Goal: Transaction & Acquisition: Purchase product/service

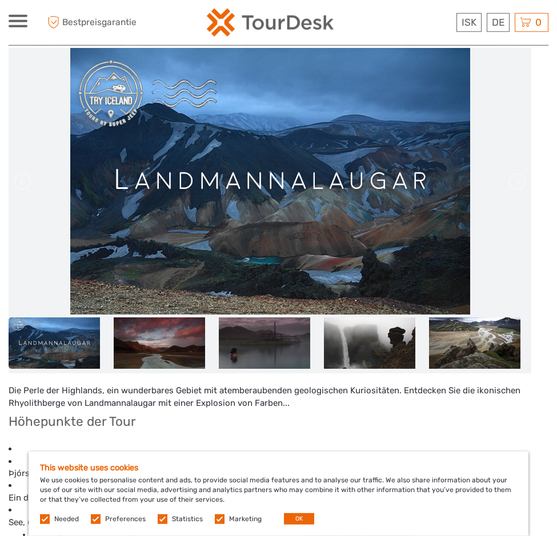
scroll to position [233, 0]
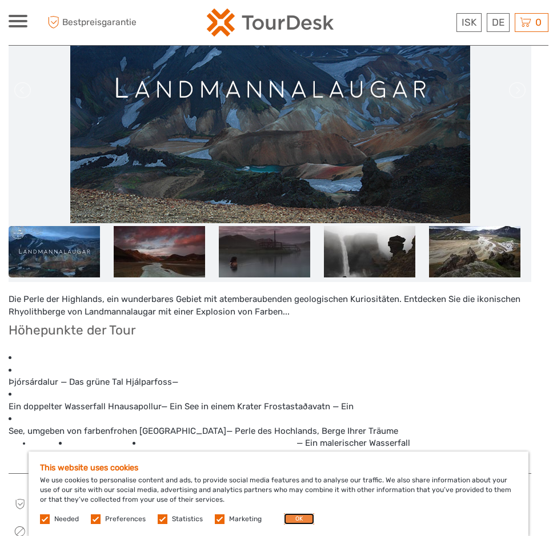
click at [286, 518] on button "OK" at bounding box center [299, 519] width 30 height 11
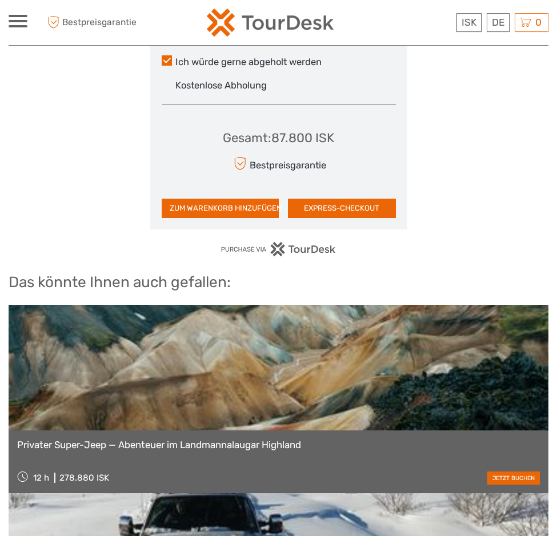
scroll to position [1398, 0]
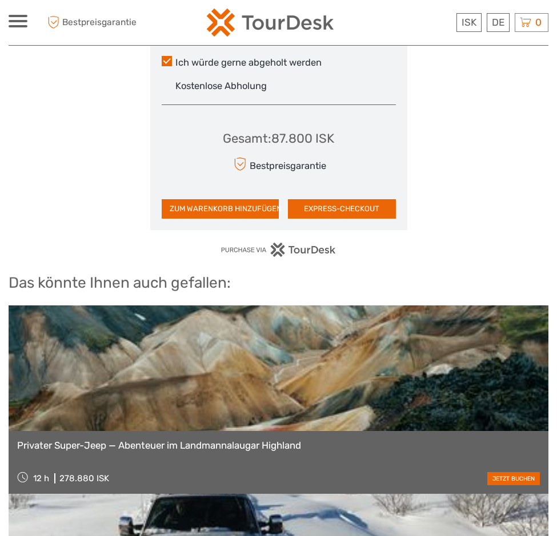
click at [133, 327] on link at bounding box center [279, 369] width 540 height 126
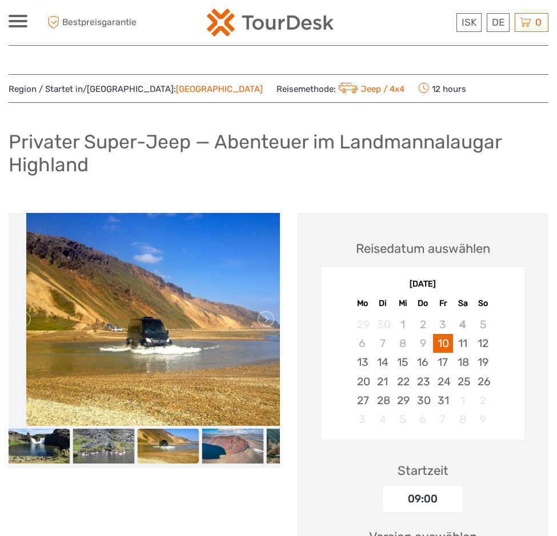
scroll to position [175, 0]
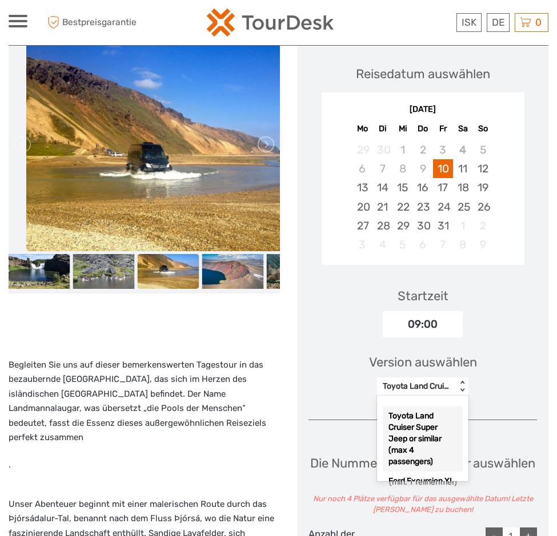
click at [463, 382] on div "< >" at bounding box center [463, 387] width 10 height 12
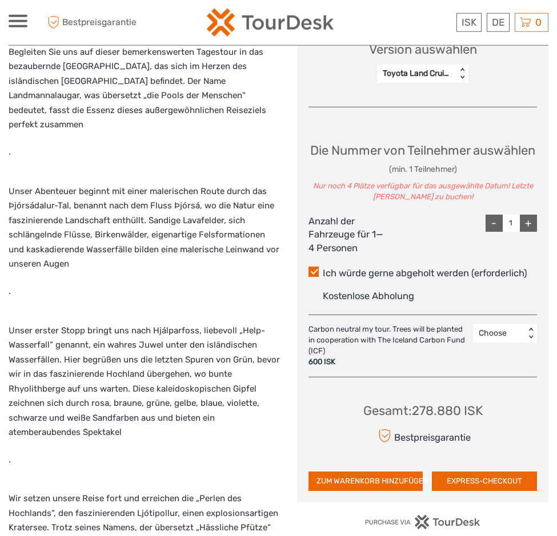
scroll to position [524, 0]
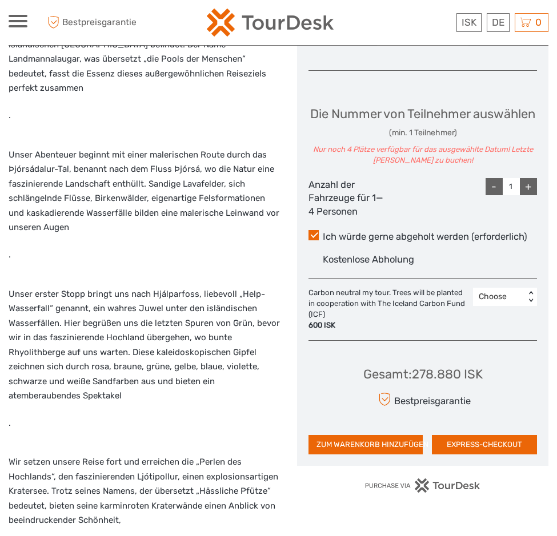
click at [531, 303] on div "< >" at bounding box center [531, 297] width 10 height 12
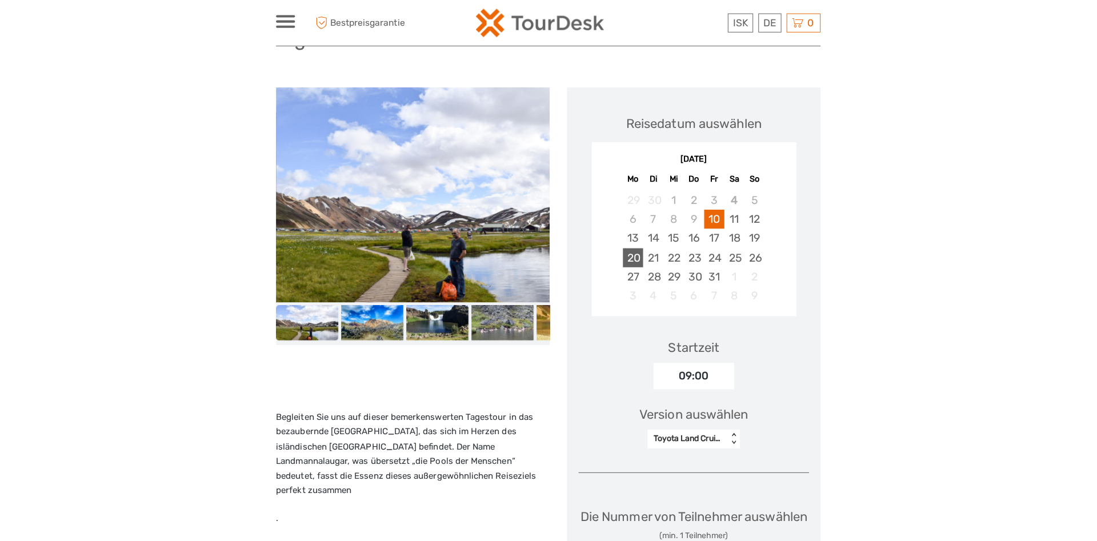
scroll to position [0, 0]
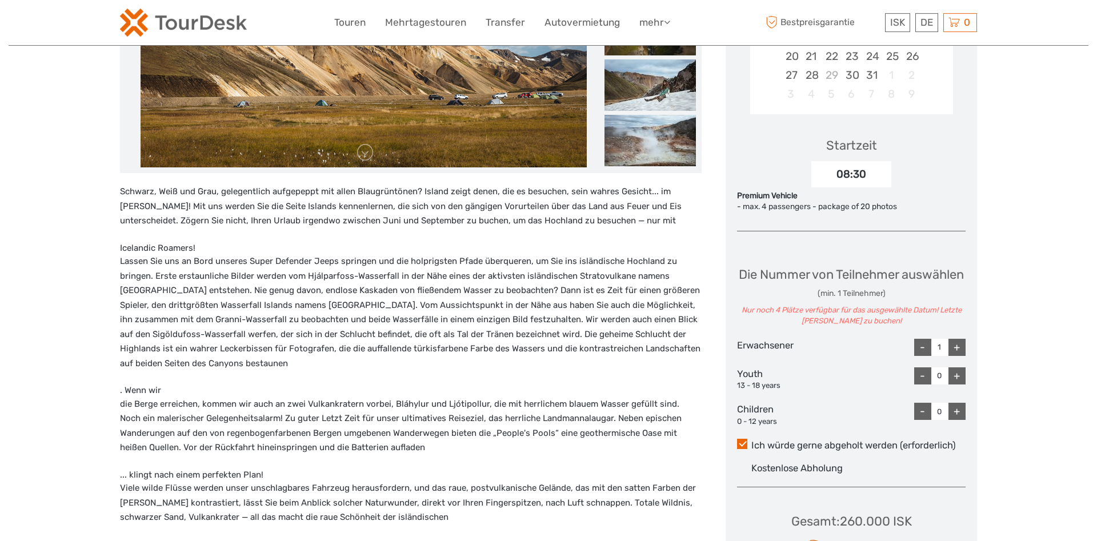
scroll to position [408, 0]
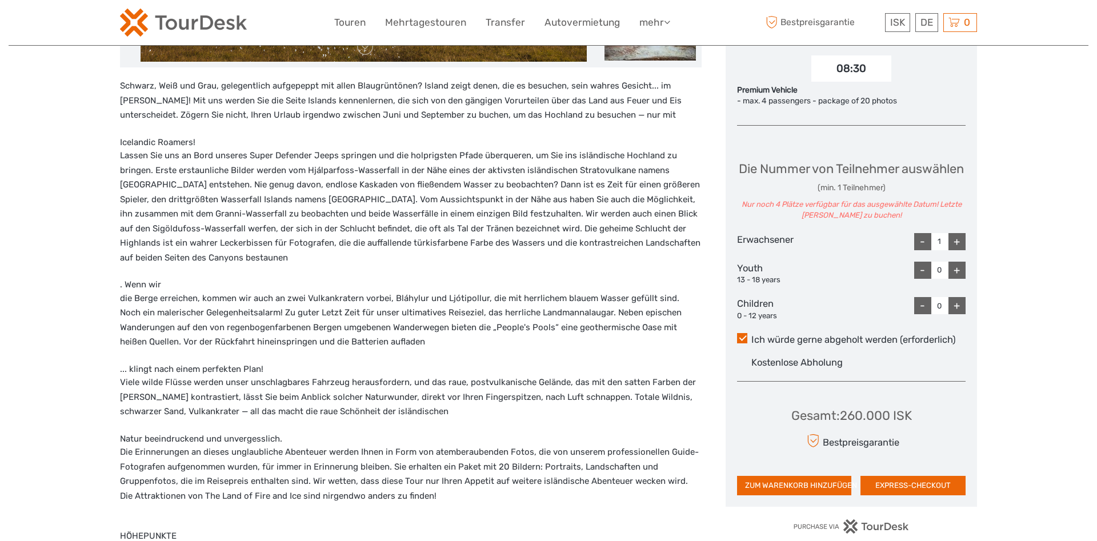
click at [952, 250] on div "+" at bounding box center [956, 241] width 17 height 17
type input "2"
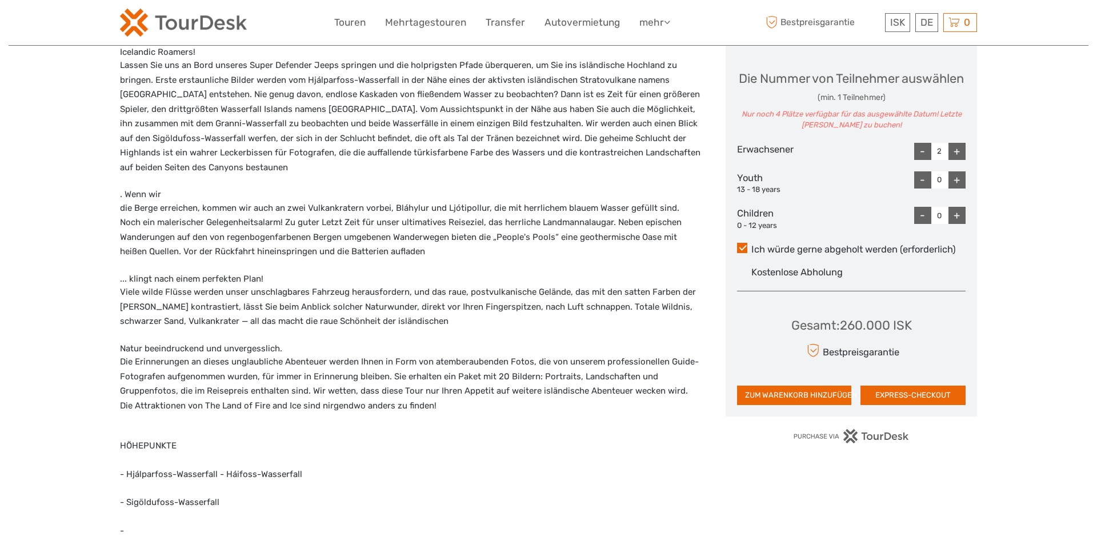
scroll to position [524, 0]
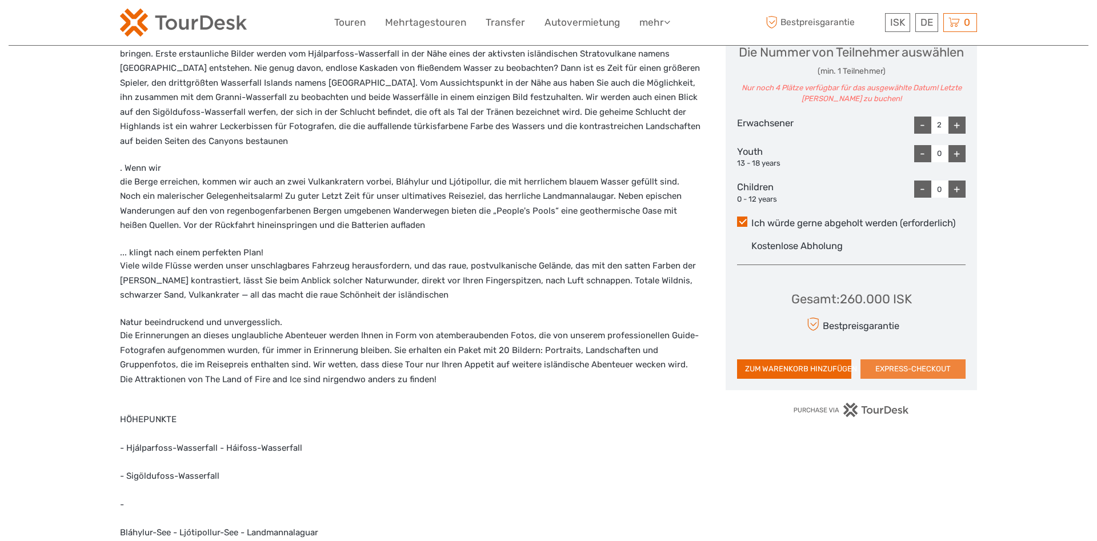
click at [892, 379] on button "EXPRESS-CHECKOUT" at bounding box center [912, 368] width 105 height 19
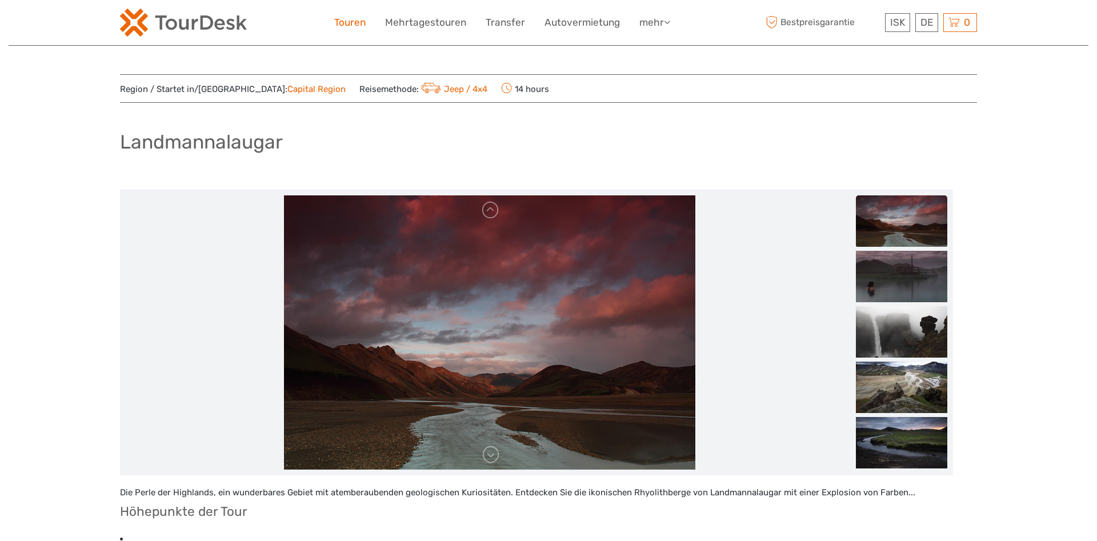
click at [346, 24] on link "Touren" at bounding box center [349, 22] width 31 height 17
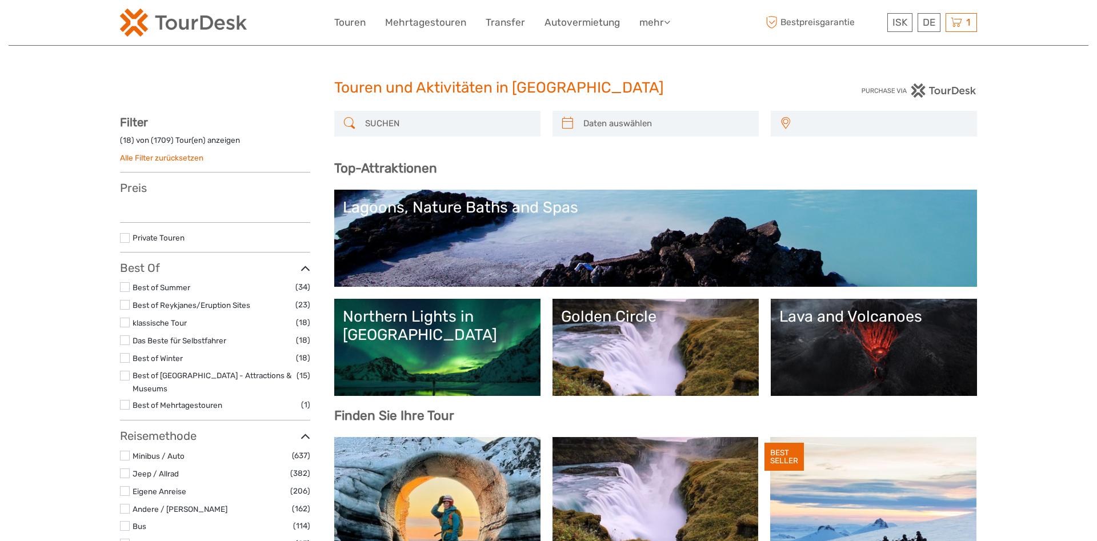
select select
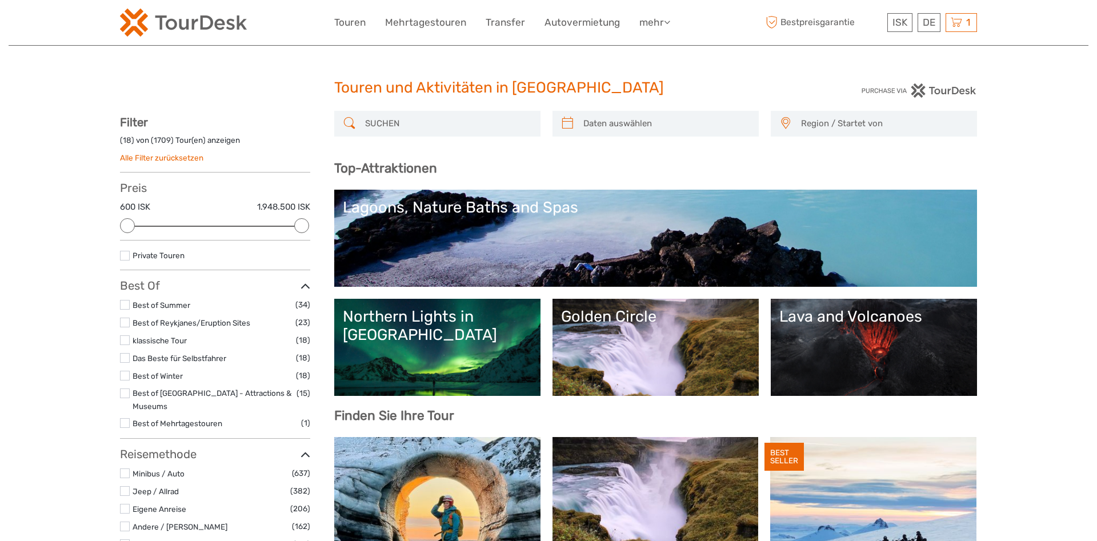
click at [426, 128] on input "search" at bounding box center [447, 124] width 174 height 20
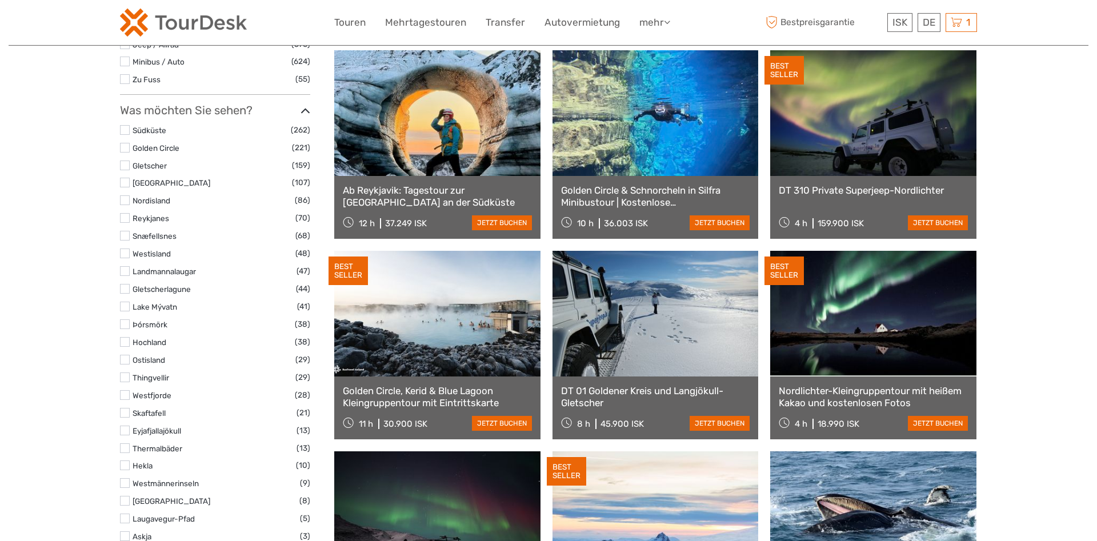
scroll to position [589, 0]
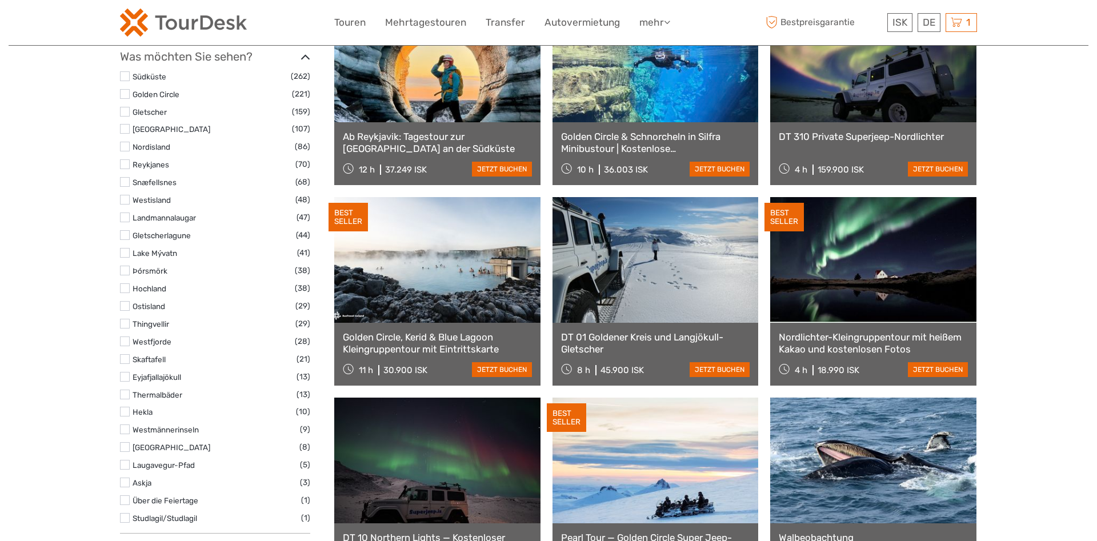
type input "land"
click at [126, 212] on label at bounding box center [125, 217] width 10 height 10
click at [0, 0] on input "checkbox" at bounding box center [0, 0] width 0 height 0
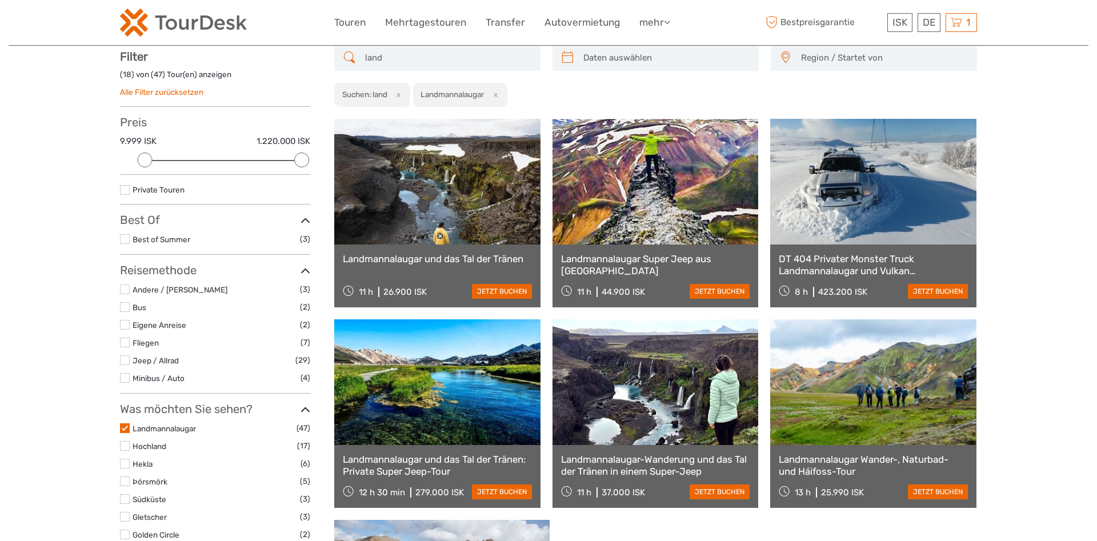
scroll to position [65, 0]
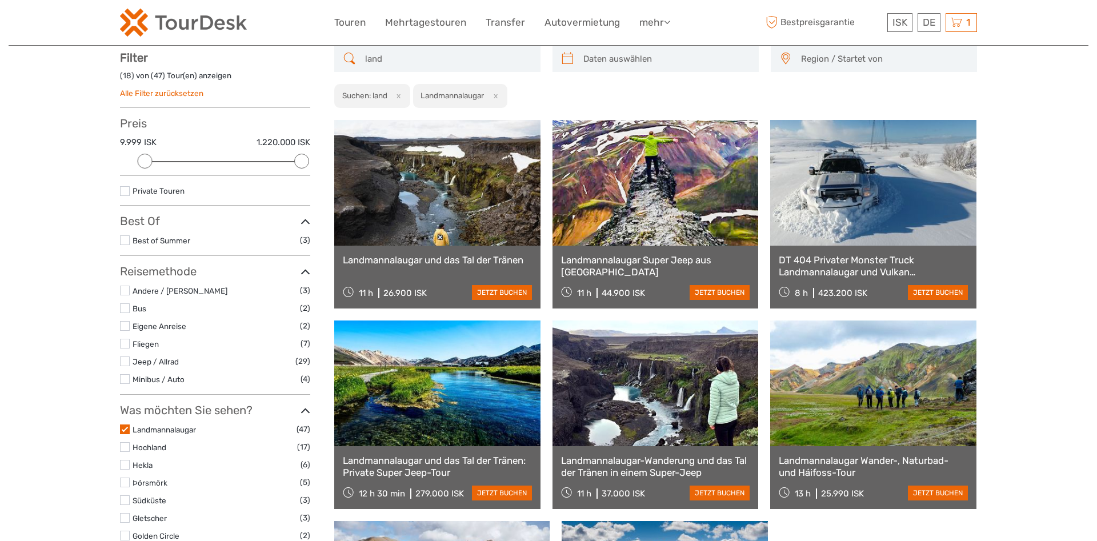
click at [124, 236] on label at bounding box center [125, 240] width 10 height 10
click at [0, 0] on input "checkbox" at bounding box center [0, 0] width 0 height 0
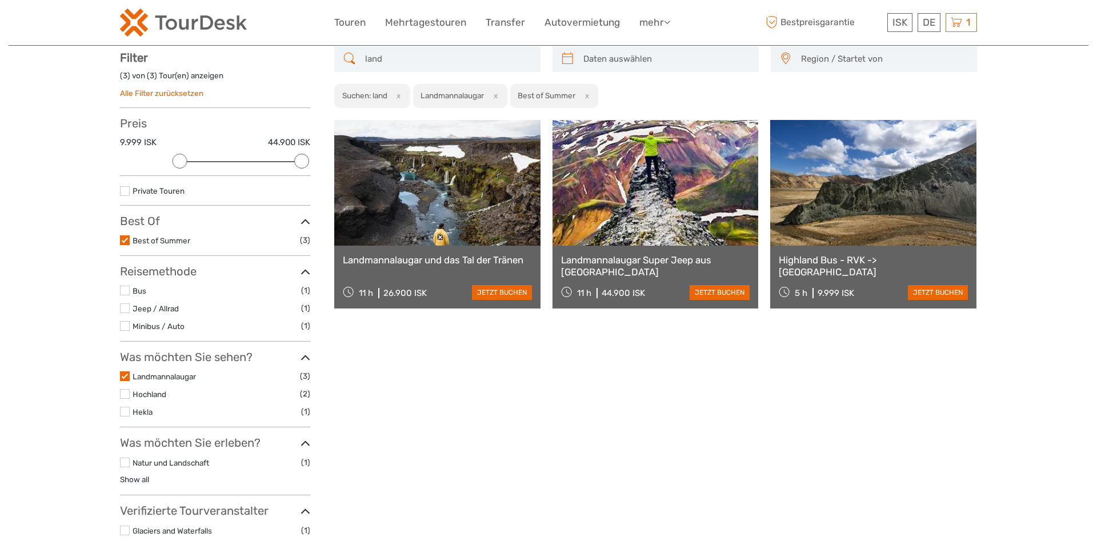
click at [451, 199] on link at bounding box center [437, 183] width 206 height 126
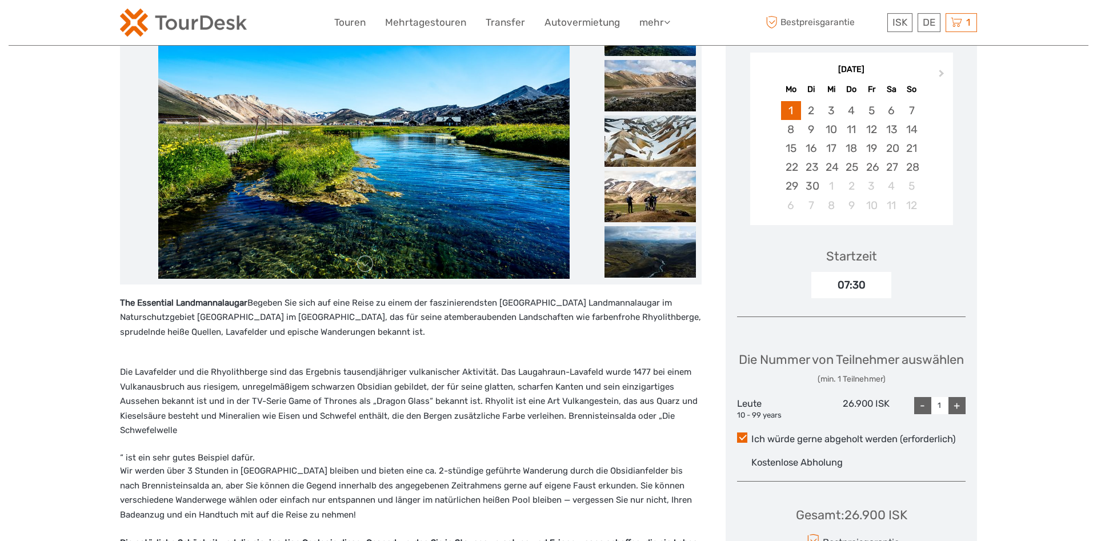
scroll to position [175, 0]
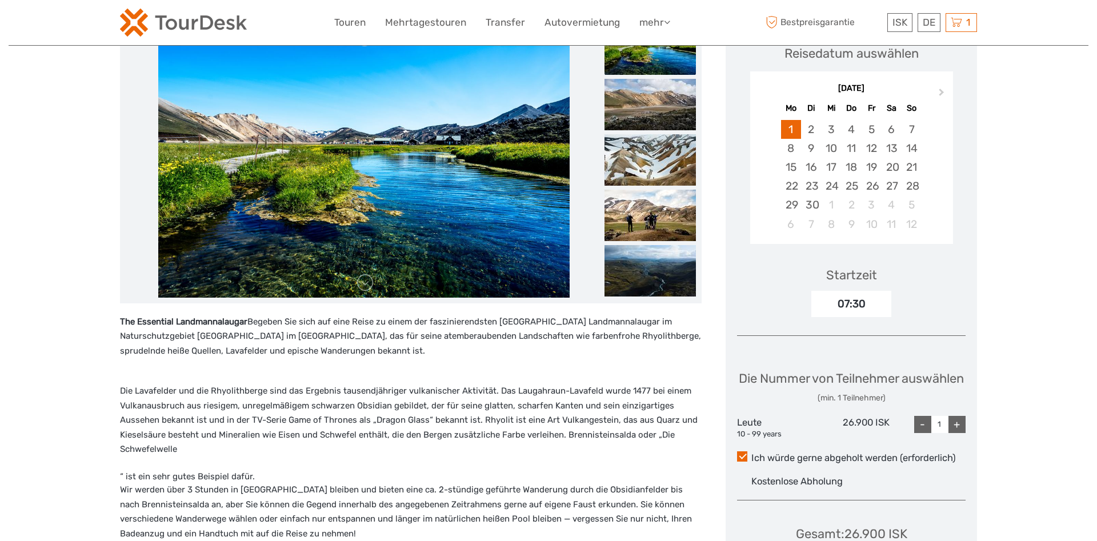
click at [873, 306] on div "07:30" at bounding box center [851, 304] width 80 height 26
click at [870, 303] on div "07:30" at bounding box center [851, 304] width 80 height 26
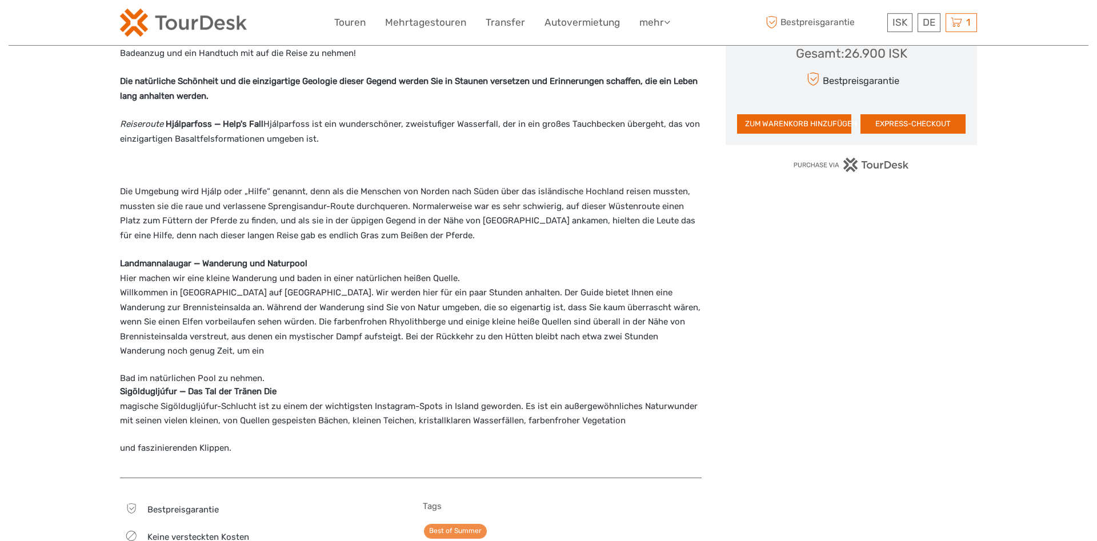
scroll to position [699, 0]
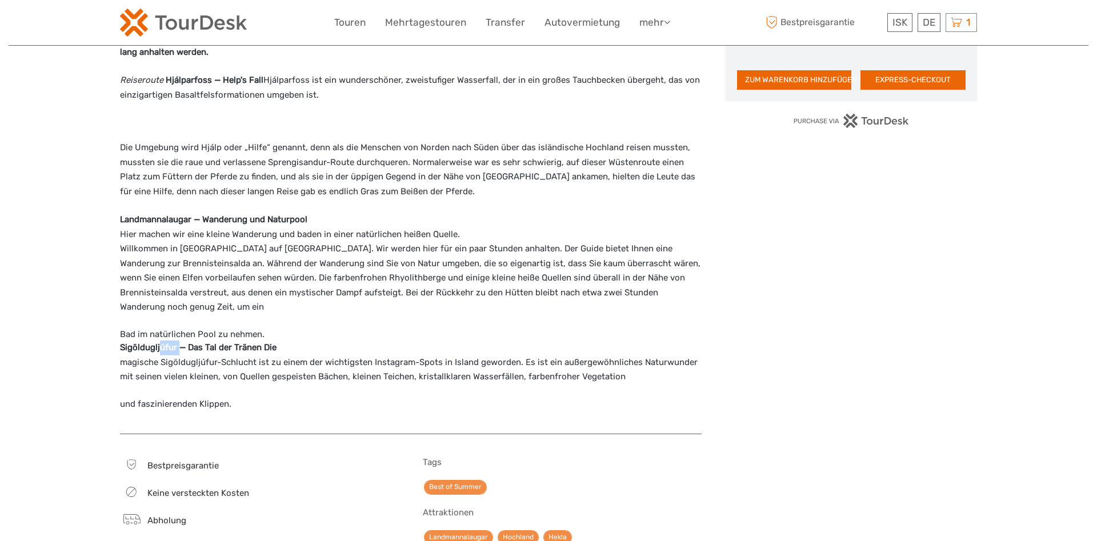
drag, startPoint x: 181, startPoint y: 342, endPoint x: 162, endPoint y: 342, distance: 18.8
click at [162, 342] on p "Sigöldugljúfur — Das Tal der Tränen Die magische Sigöldugljúfur-Schlucht ist zu…" at bounding box center [410, 362] width 581 height 44
click at [163, 342] on p "Sigöldugljúfur — Das Tal der Tränen Die magische Sigöldugljúfur-Schlucht ist zu…" at bounding box center [410, 362] width 581 height 44
drag, startPoint x: 179, startPoint y: 344, endPoint x: 117, endPoint y: 345, distance: 61.7
click at [120, 345] on div "The Essential Landmannalaugar Begeben Sie sich auf eine Reise zu einem der fasz…" at bounding box center [422, 253] width 605 height 1521
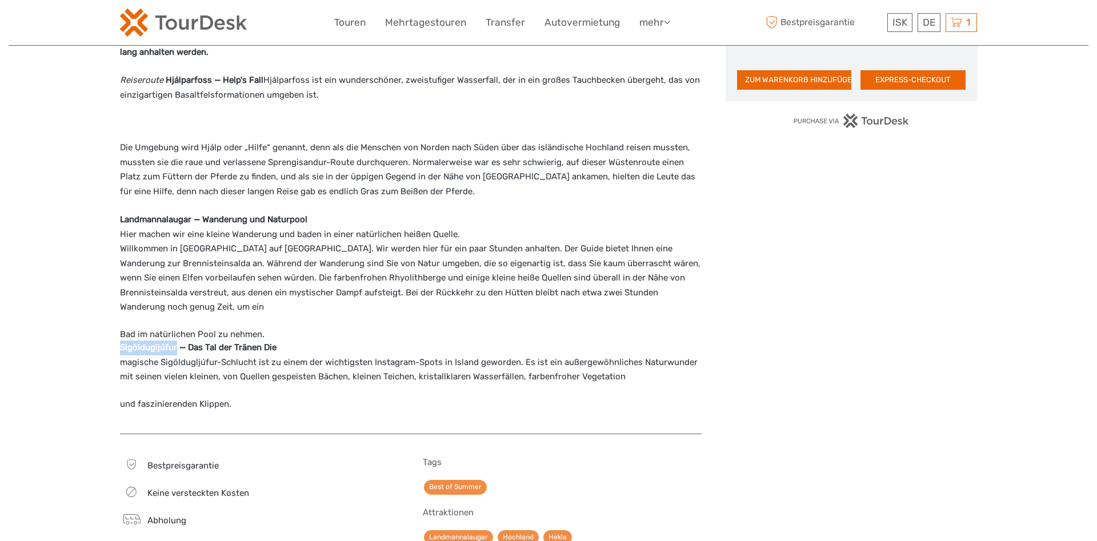
copy strong "Sigöldugljúfur"
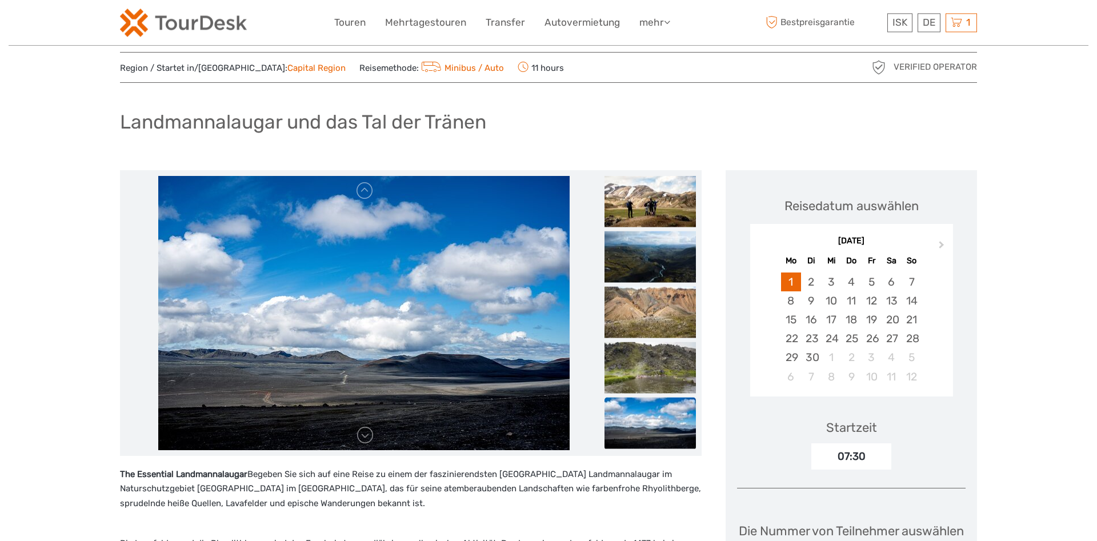
scroll to position [0, 0]
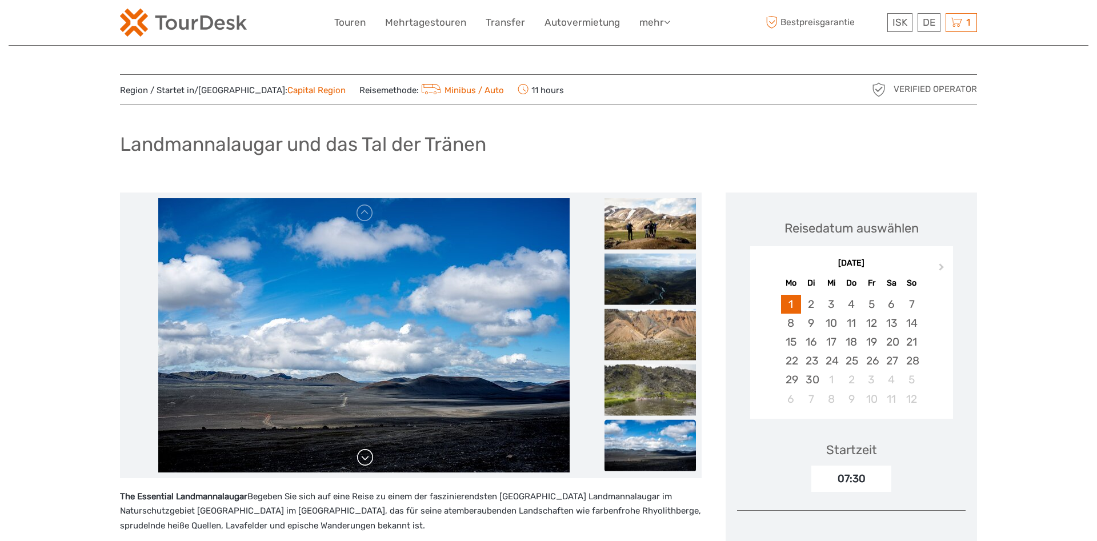
click at [362, 464] on link at bounding box center [365, 457] width 18 height 18
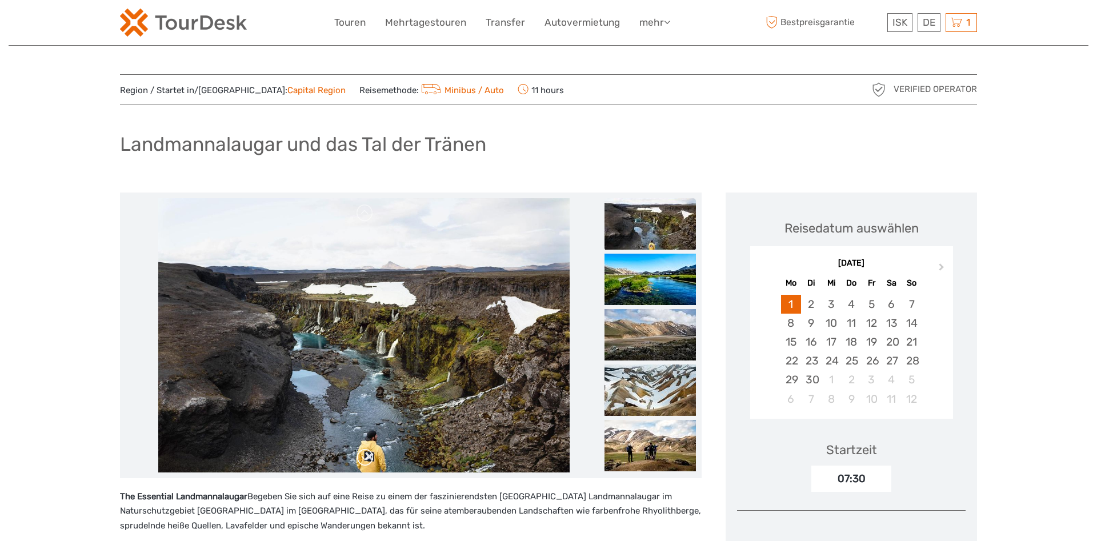
click at [362, 464] on link at bounding box center [365, 457] width 18 height 18
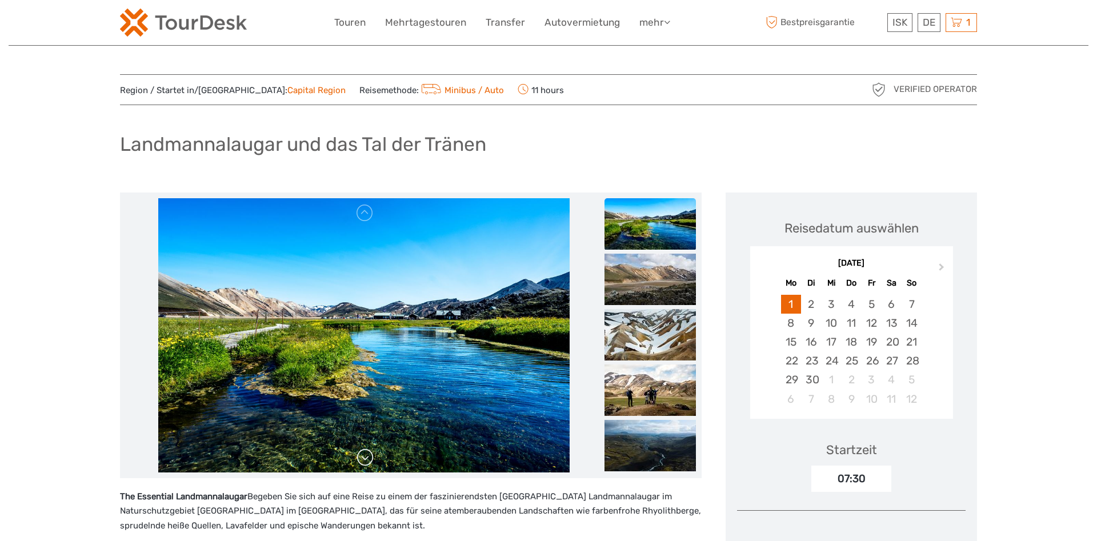
click at [362, 464] on link at bounding box center [365, 457] width 18 height 18
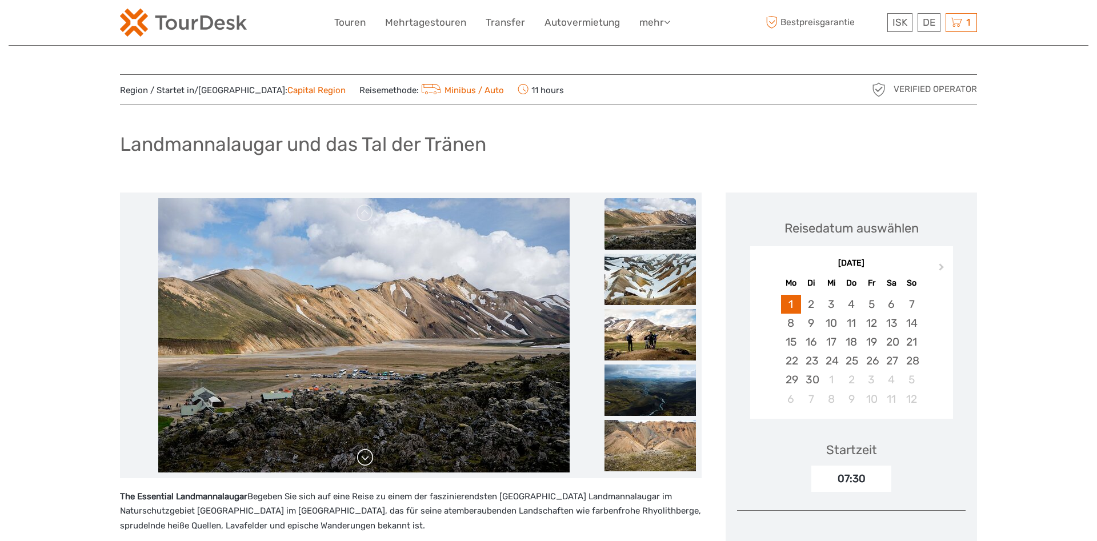
click at [362, 464] on link at bounding box center [365, 457] width 18 height 18
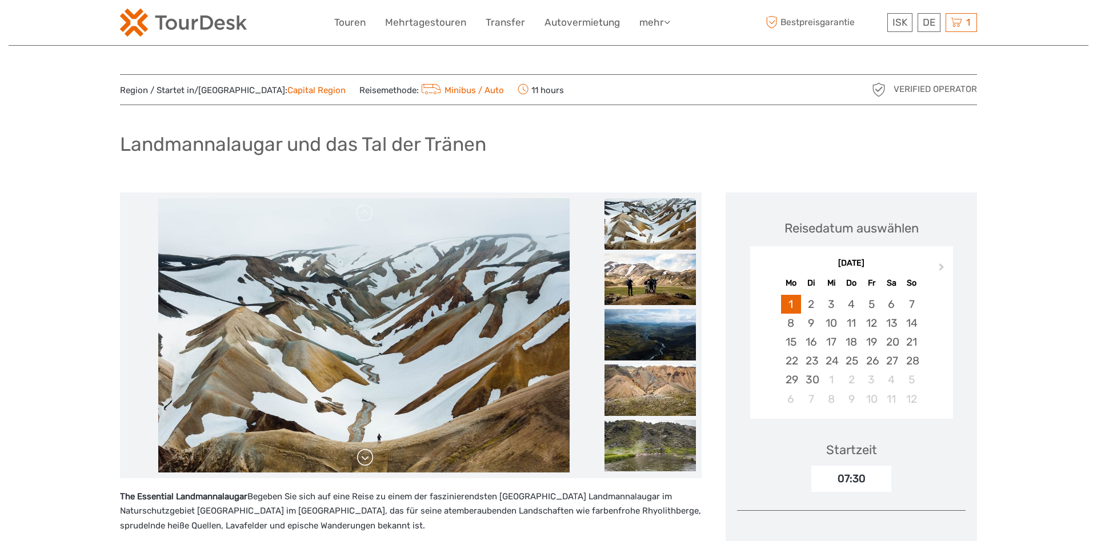
click at [362, 464] on link at bounding box center [365, 457] width 18 height 18
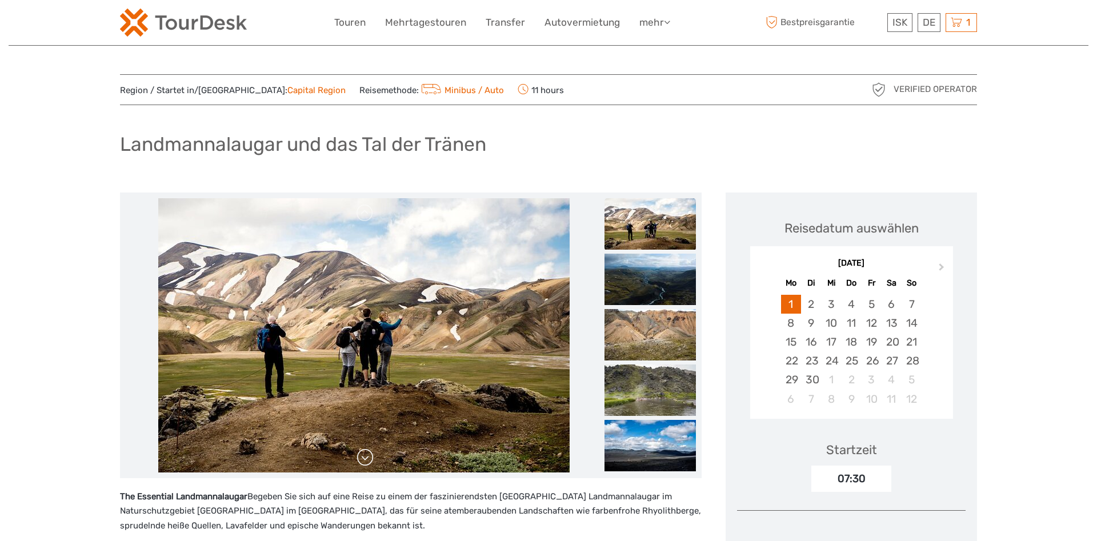
click at [362, 464] on link at bounding box center [365, 457] width 18 height 18
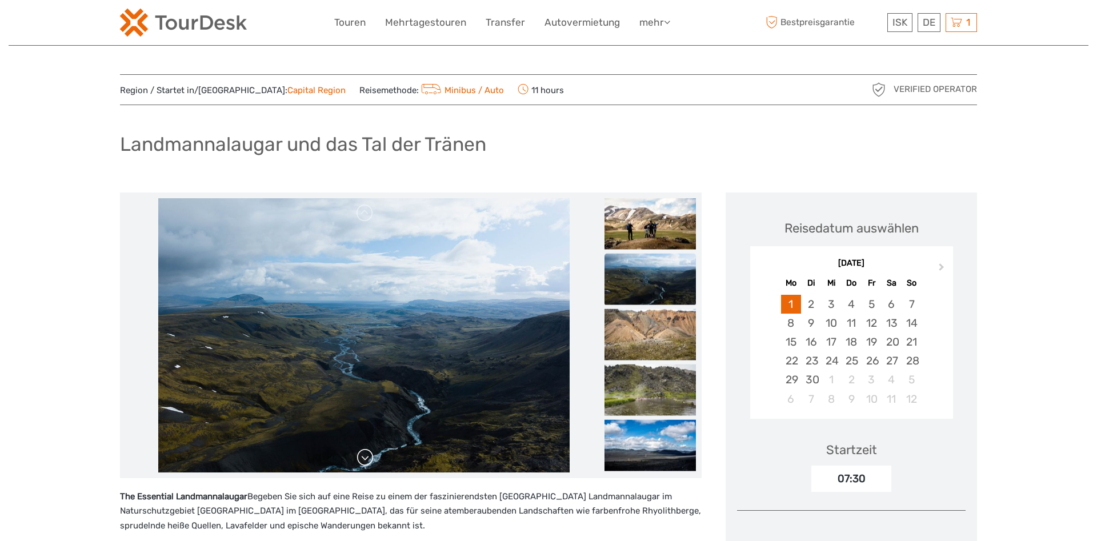
click at [362, 464] on link at bounding box center [365, 457] width 18 height 18
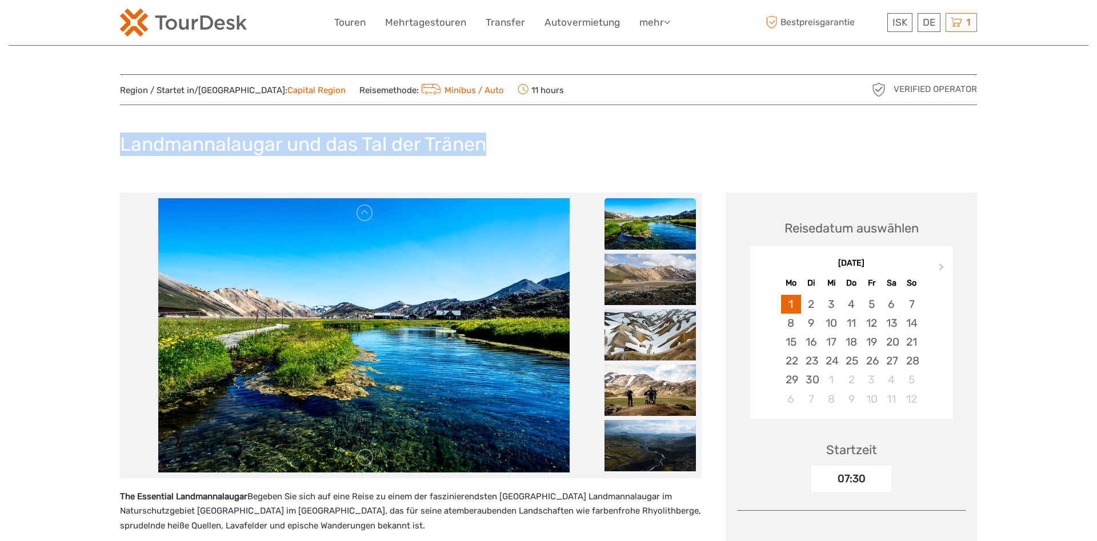
drag, startPoint x: 514, startPoint y: 153, endPoint x: 118, endPoint y: 126, distance: 396.7
copy h1 "Landmannalaugar und das Tal der Tränen"
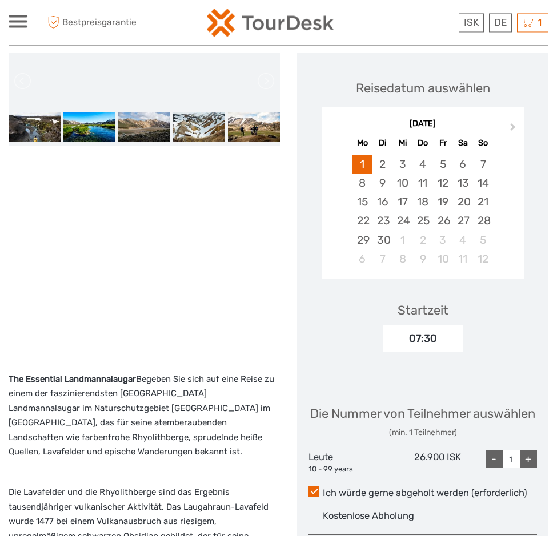
scroll to position [233, 0]
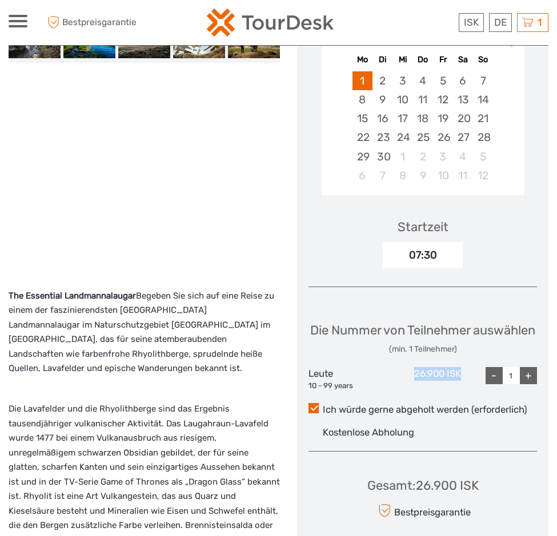
drag, startPoint x: 464, startPoint y: 380, endPoint x: 415, endPoint y: 381, distance: 49.1
click at [415, 381] on div "Leute 10 - 99 years 26.900 ISK - 1 +" at bounding box center [422, 379] width 228 height 24
copy div "26.900 ISK"
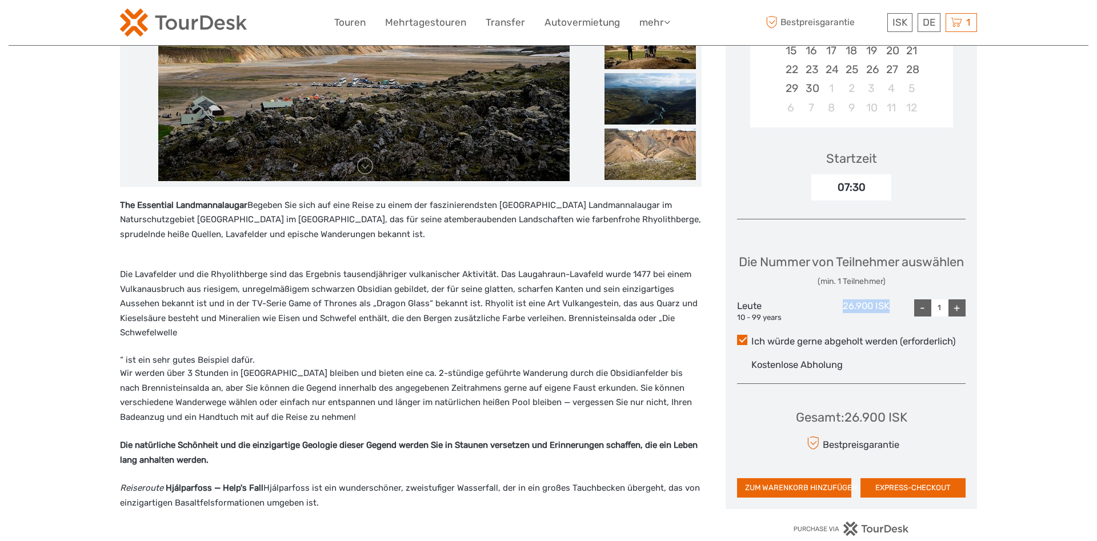
scroll to position [0, 0]
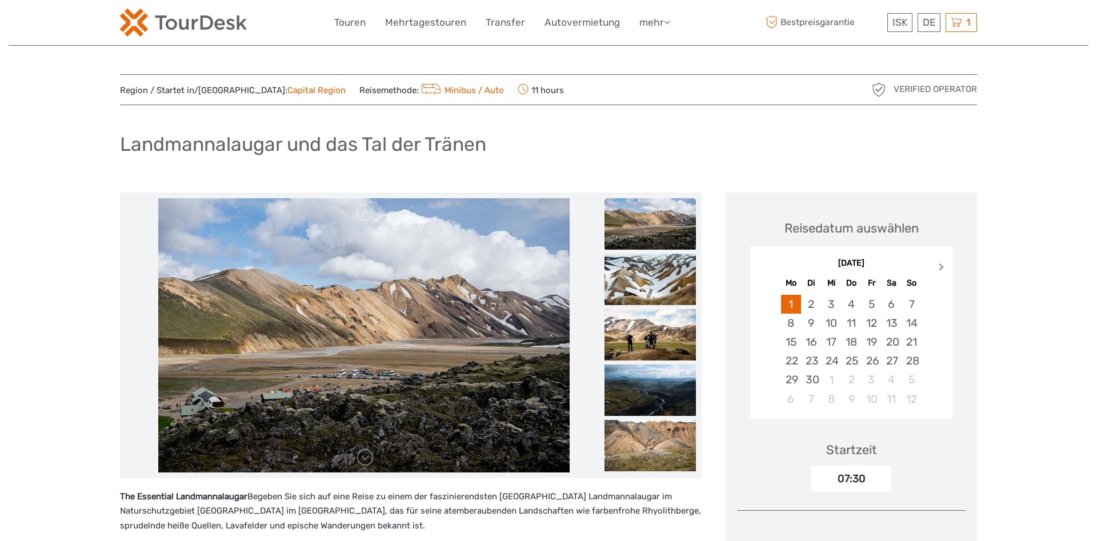
click at [944, 270] on button "Next Month" at bounding box center [942, 269] width 18 height 18
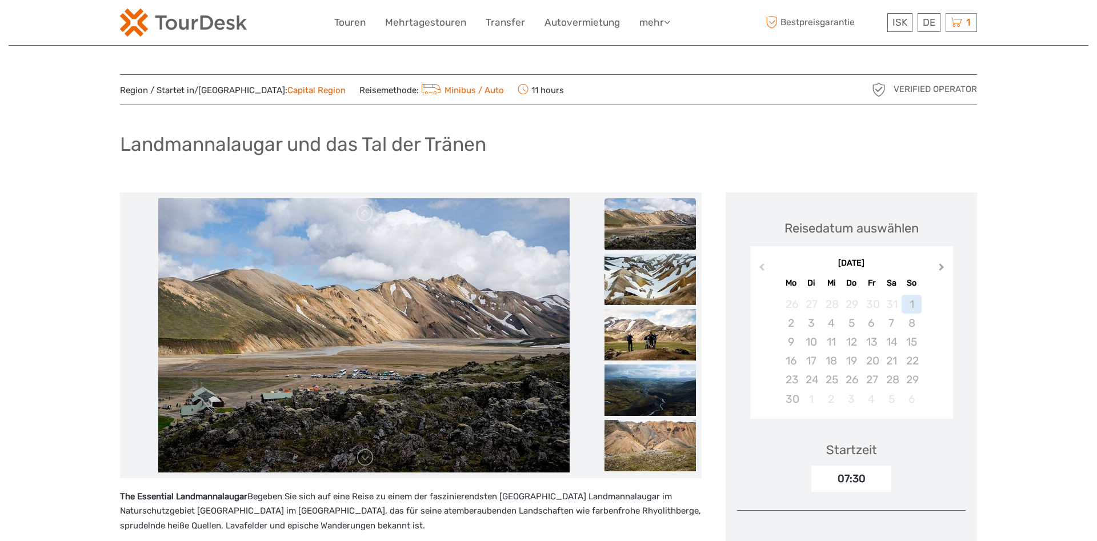
click at [944, 270] on button "Next Month" at bounding box center [942, 269] width 18 height 18
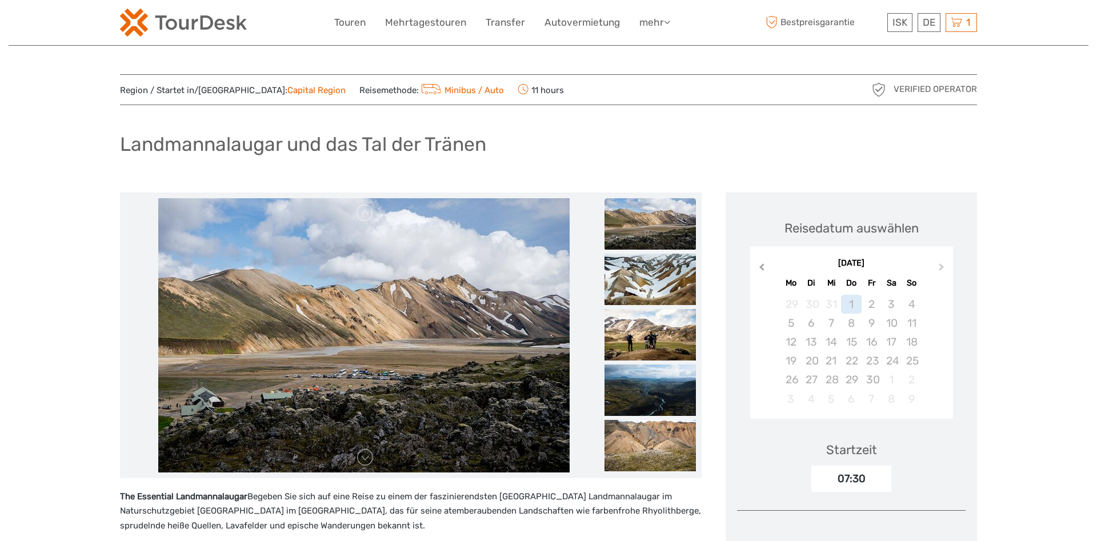
click at [761, 267] on span "Previous Month" at bounding box center [761, 269] width 0 height 17
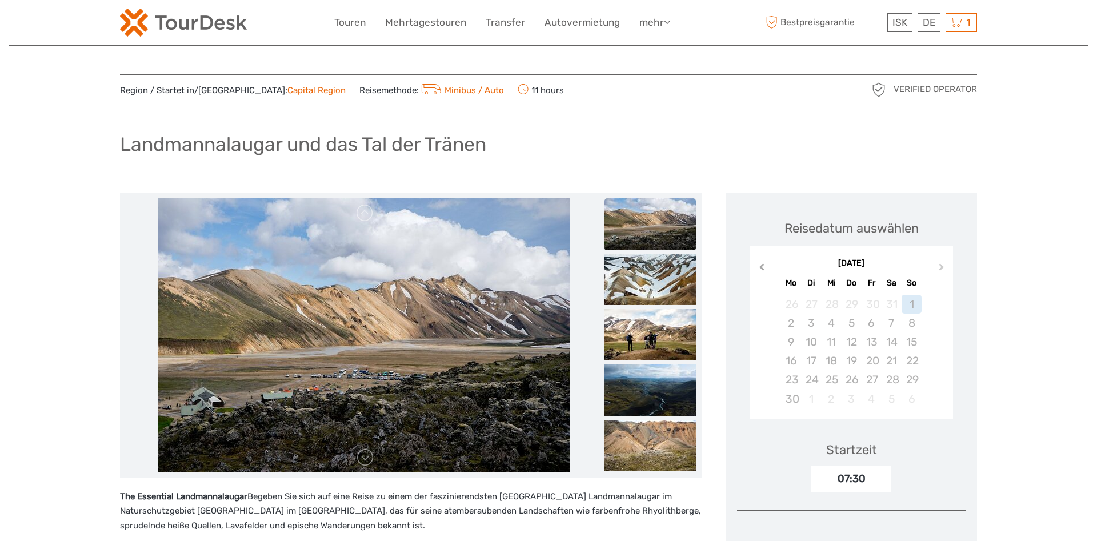
click at [761, 267] on span "Previous Month" at bounding box center [761, 269] width 0 height 17
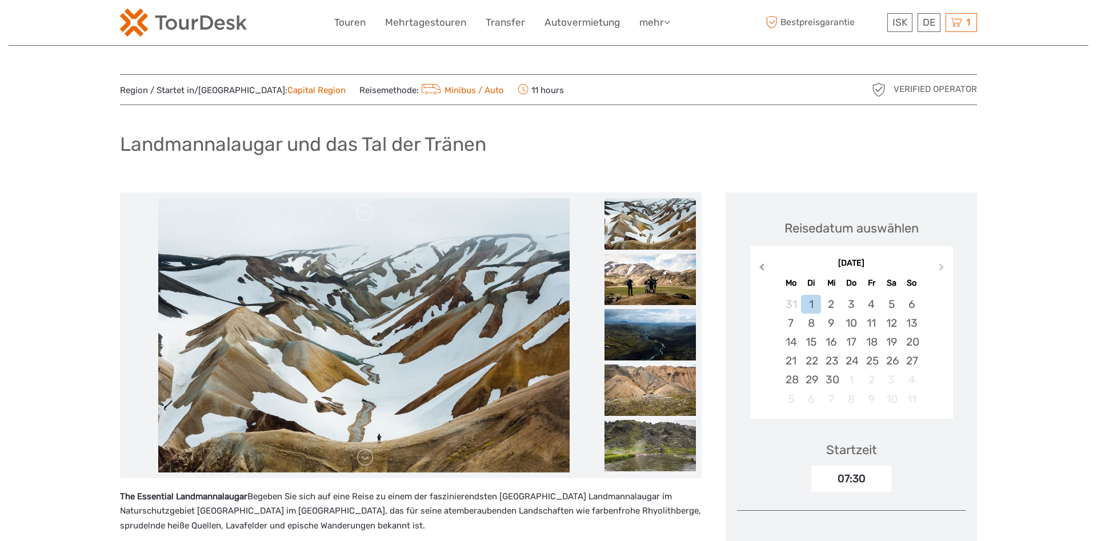
click at [761, 267] on span "Previous Month" at bounding box center [761, 269] width 0 height 17
click at [852, 355] on div "20" at bounding box center [851, 360] width 20 height 19
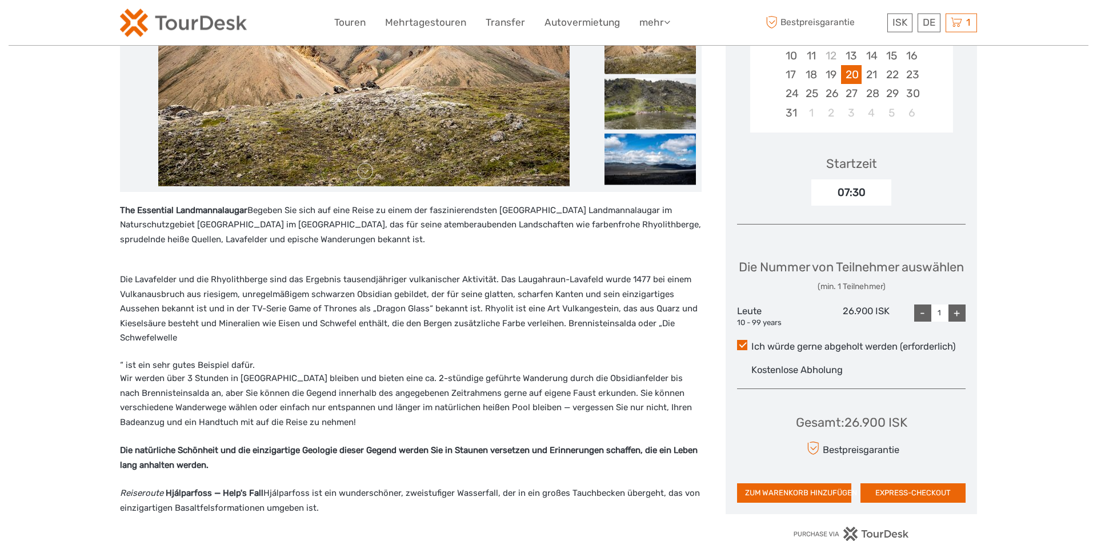
scroll to position [291, 0]
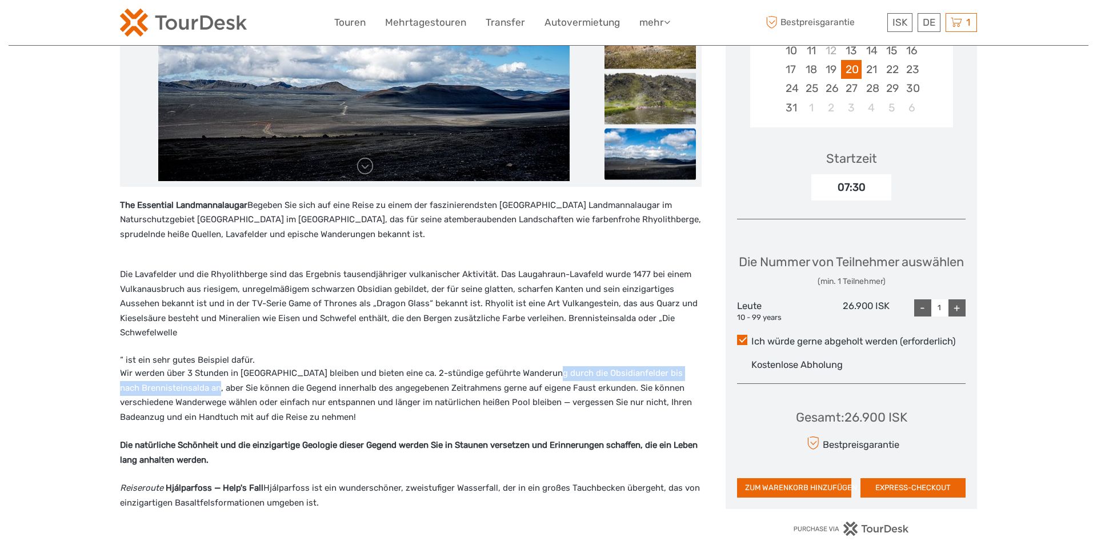
drag, startPoint x: 555, startPoint y: 374, endPoint x: 202, endPoint y: 388, distance: 352.7
click at [202, 388] on p "Wir werden über 3 Stunden in Landmannalaugur bleiben und bieten eine ca. 2-stün…" at bounding box center [410, 395] width 581 height 58
copy p "durch die Obsidianfelder bis nach Brennisteinsalda an,"
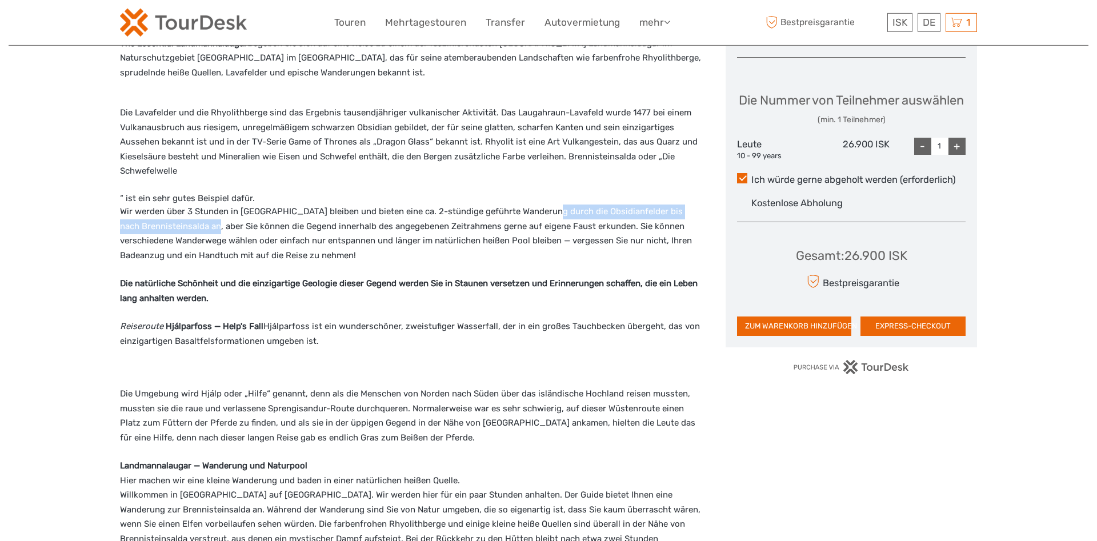
scroll to position [466, 0]
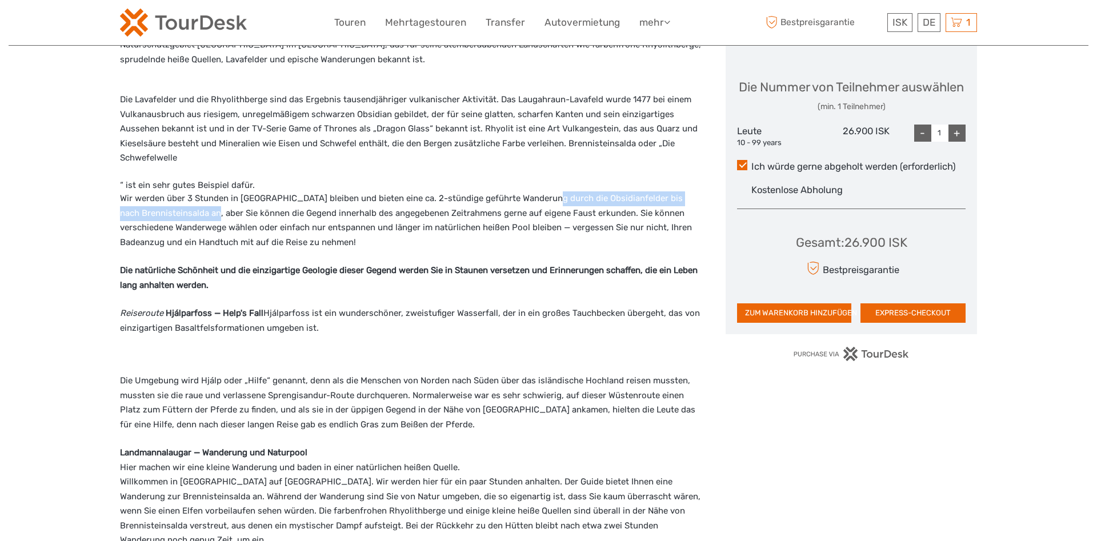
drag, startPoint x: 119, startPoint y: 310, endPoint x: 340, endPoint y: 340, distance: 222.5
click at [340, 340] on div "Region / Startet in/von: Capital Region Reisemethode: Minibus / Auto 11 hours V…" at bounding box center [549, 551] width 1080 height 2035
copy p "Reiseroute Hjálparfoss — Help's Fall Hjálparfoss ist ein wunderschöner, zweistu…"
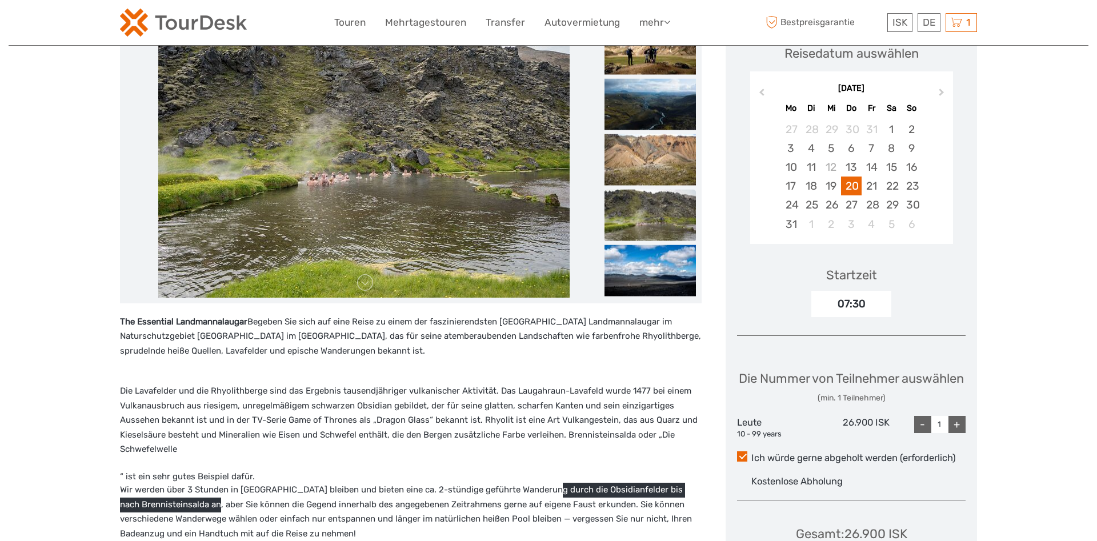
scroll to position [0, 0]
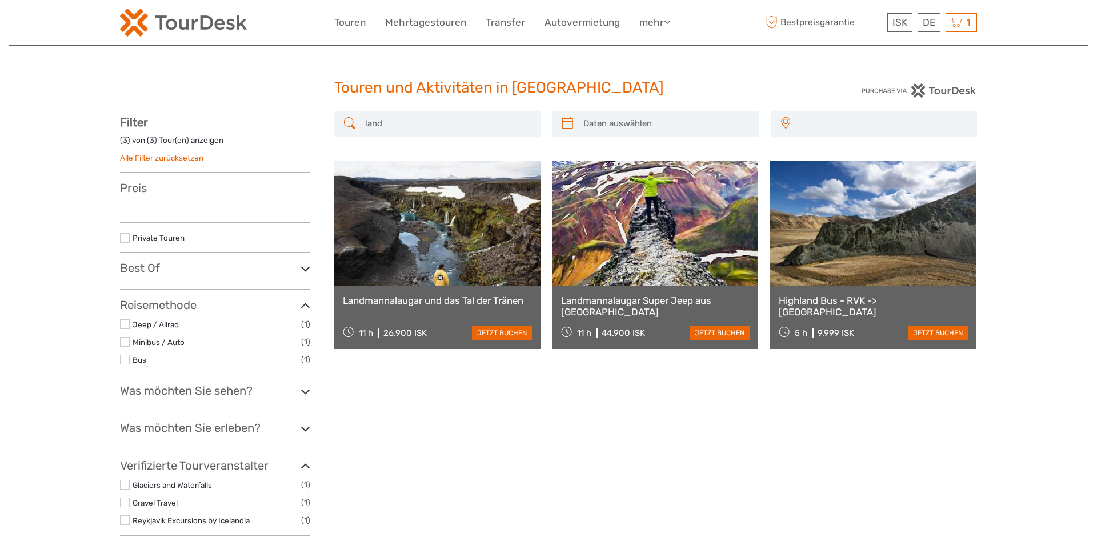
select select
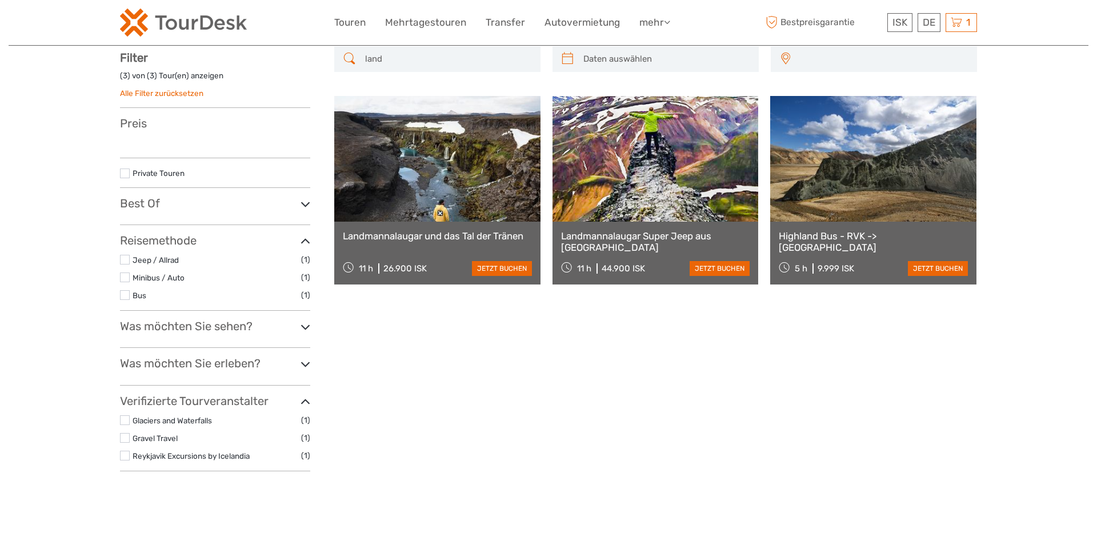
select select
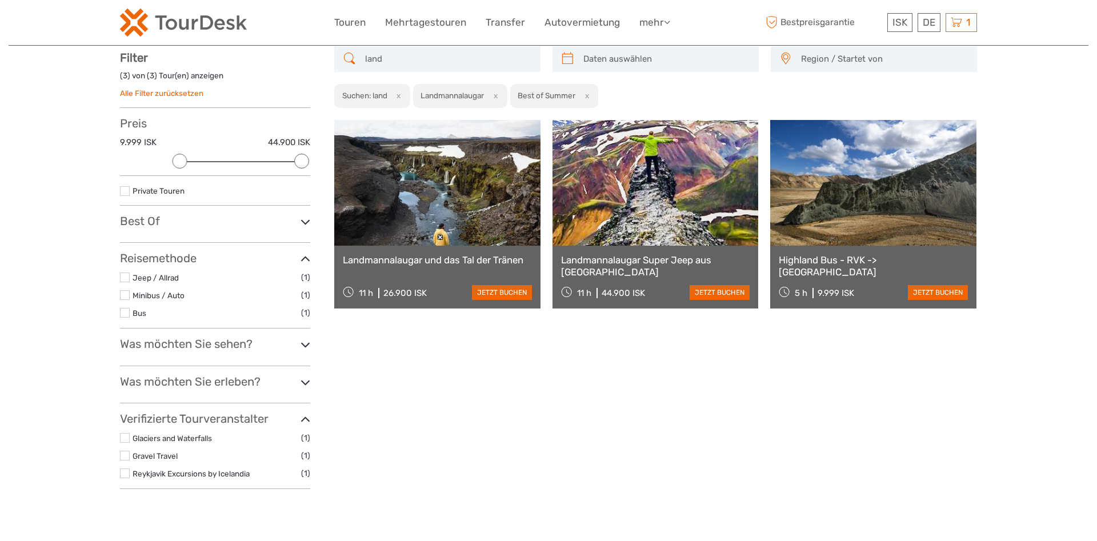
scroll to position [0, 0]
click at [307, 347] on icon at bounding box center [305, 344] width 10 height 15
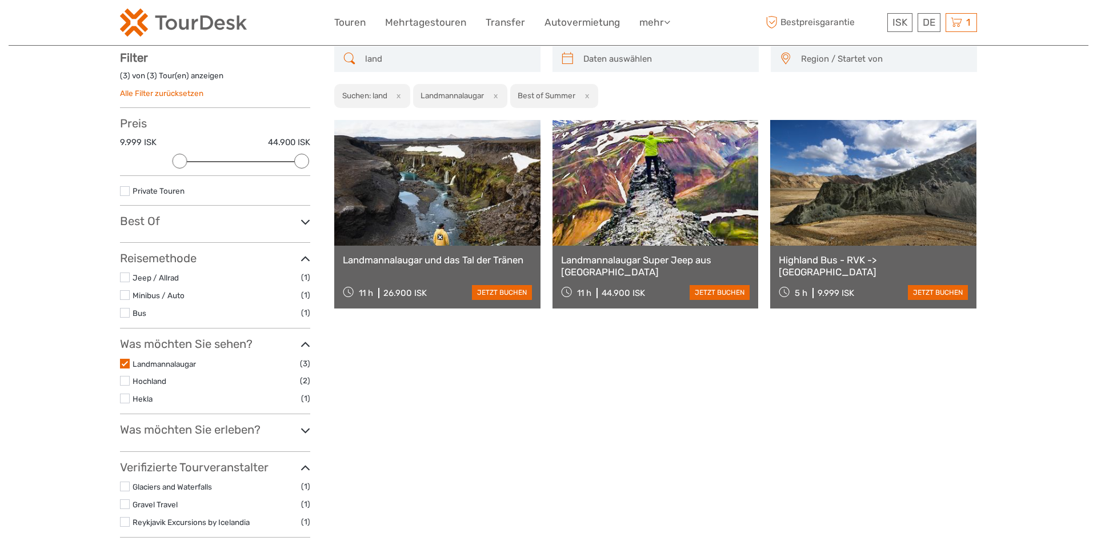
click at [126, 379] on label at bounding box center [125, 381] width 10 height 10
click at [0, 0] on input "checkbox" at bounding box center [0, 0] width 0 height 0
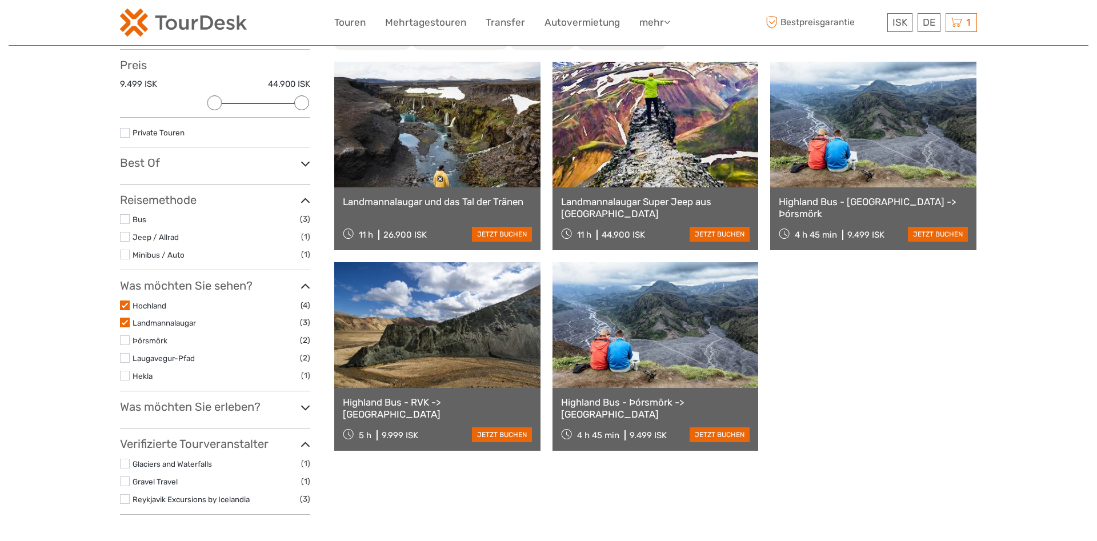
scroll to position [181, 0]
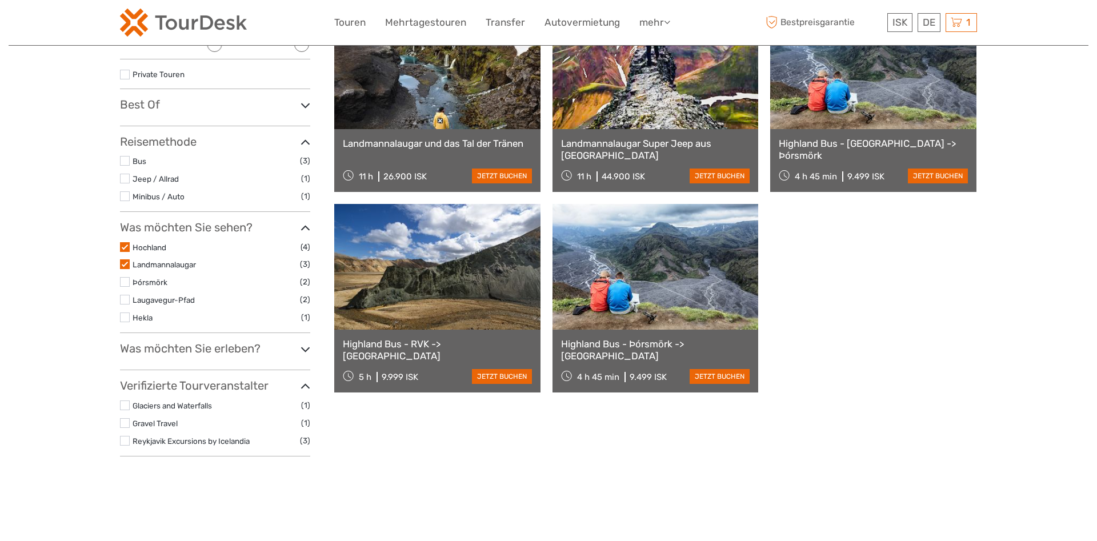
click at [302, 351] on icon at bounding box center [305, 349] width 10 height 15
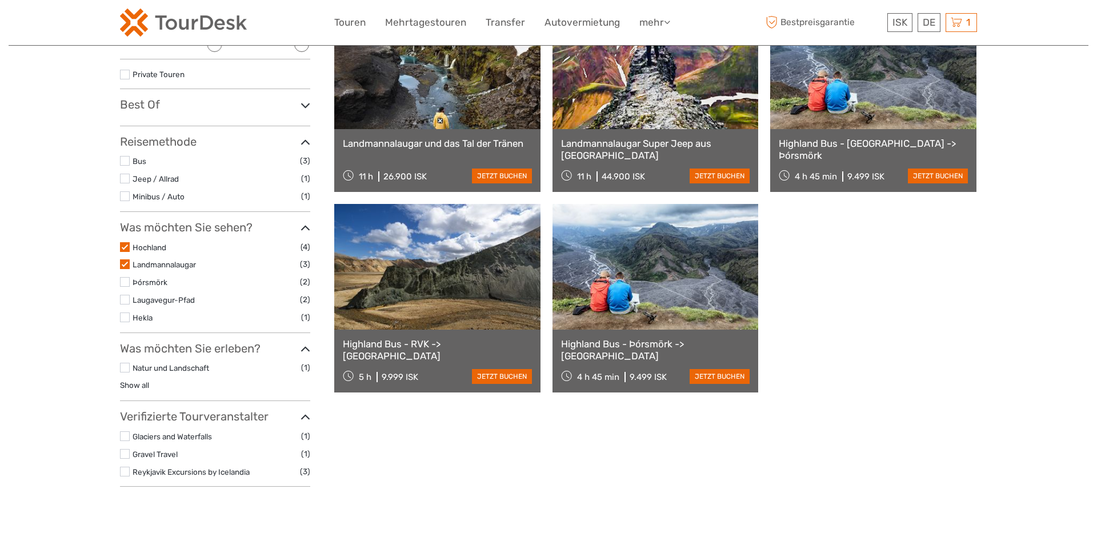
click at [122, 364] on label at bounding box center [125, 368] width 10 height 10
click at [0, 0] on input "checkbox" at bounding box center [0, 0] width 0 height 0
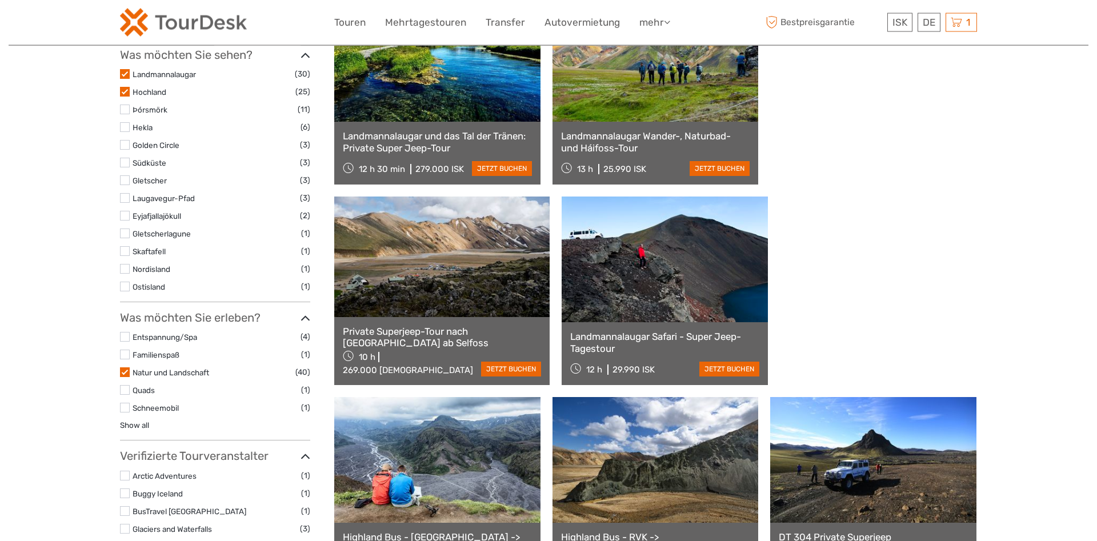
scroll to position [414, 0]
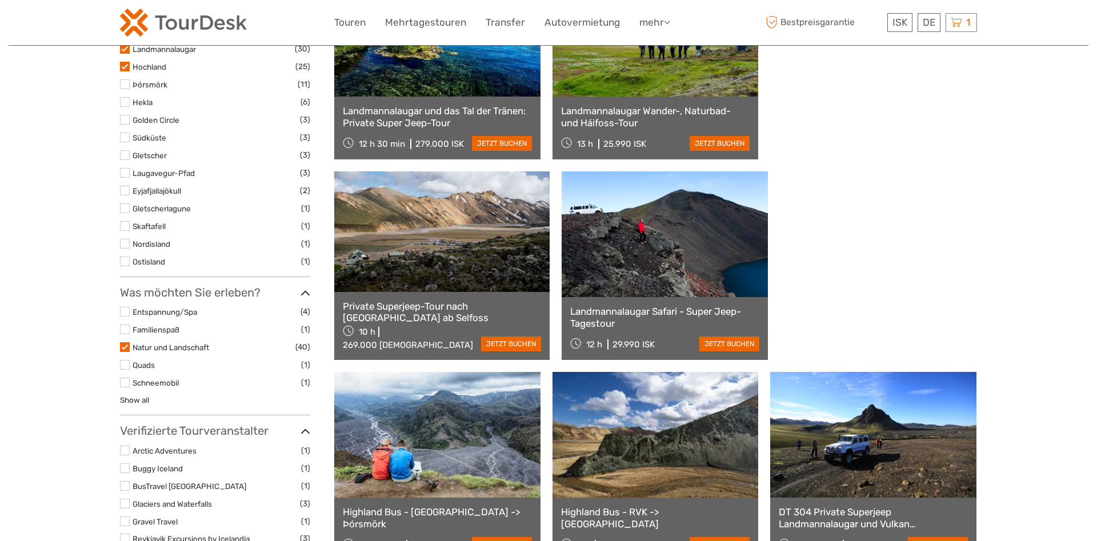
click at [561, 287] on link at bounding box center [664, 234] width 206 height 126
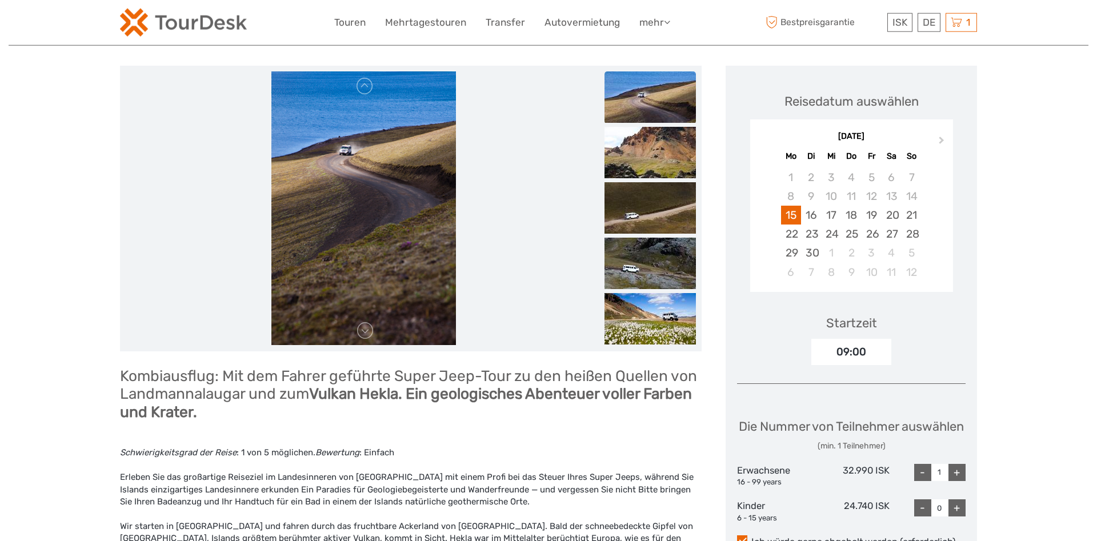
scroll to position [58, 0]
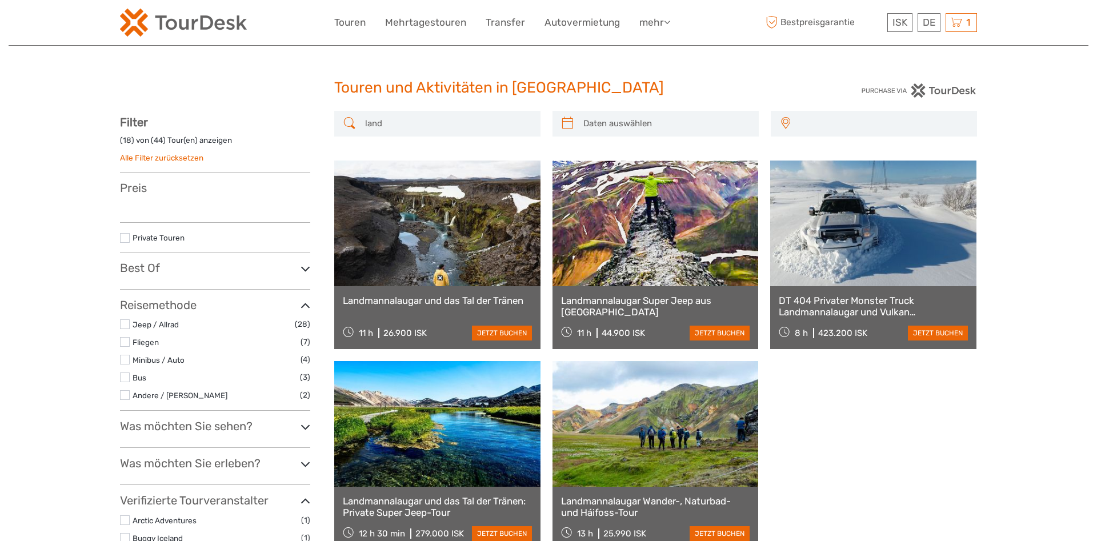
select select
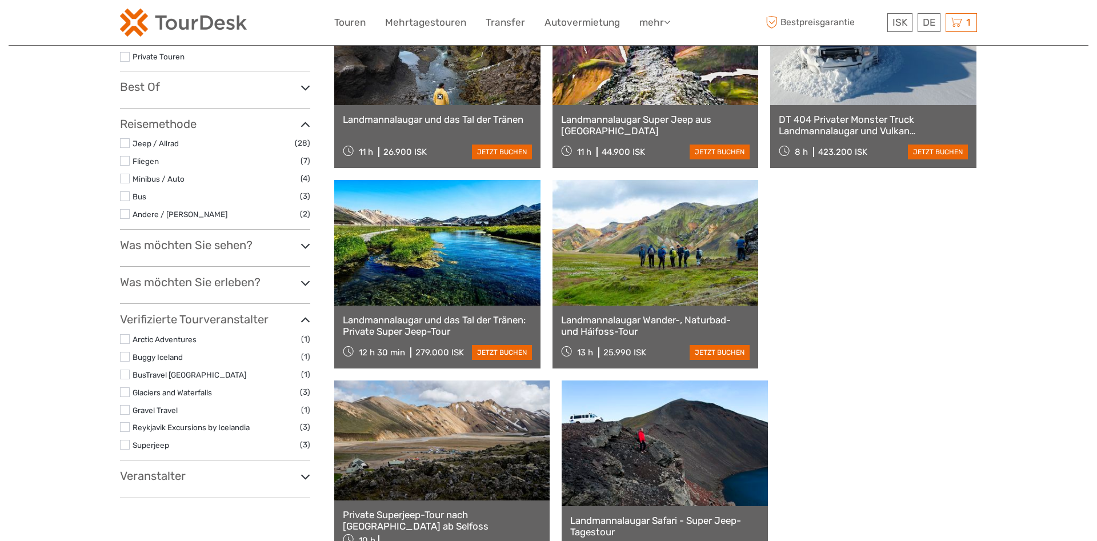
select select
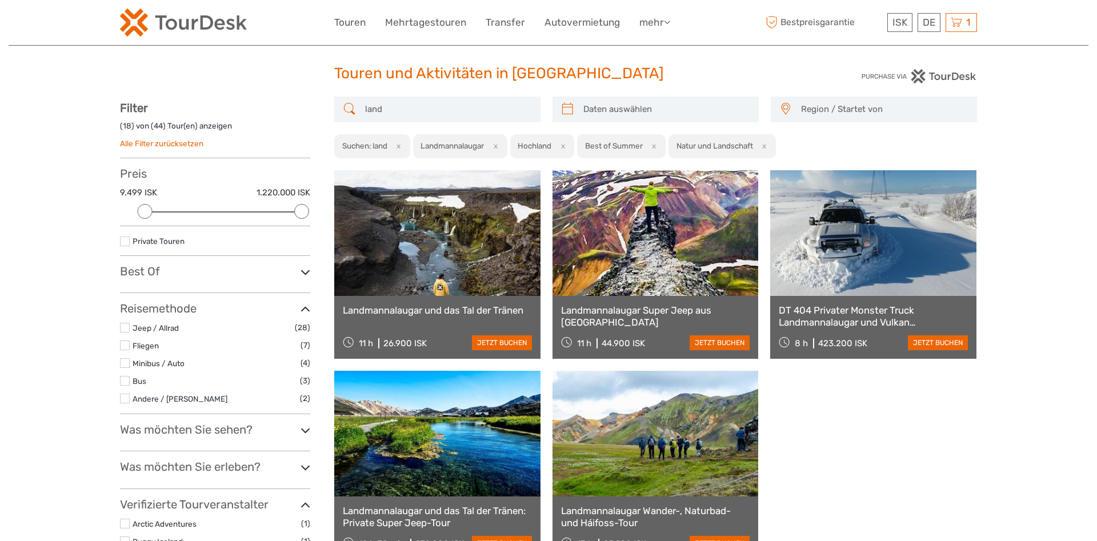
scroll to position [6, 0]
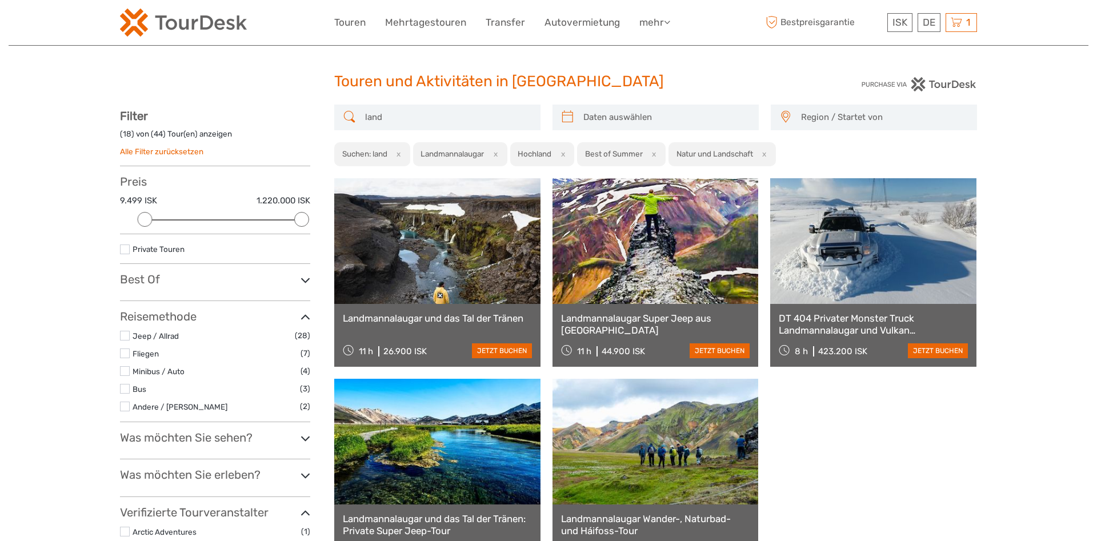
click at [445, 262] on link at bounding box center [437, 241] width 206 height 126
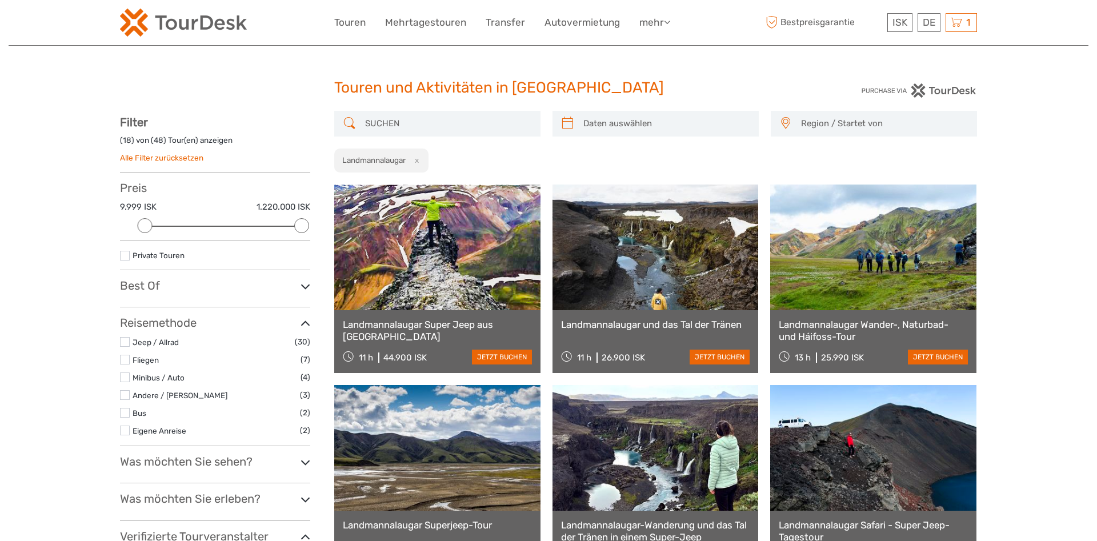
select select
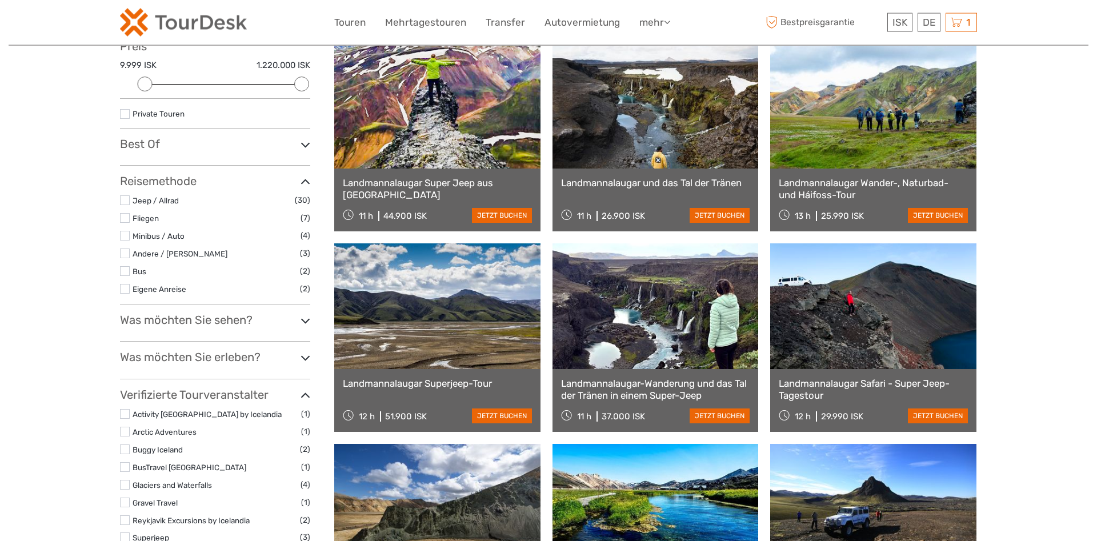
scroll to position [117, 0]
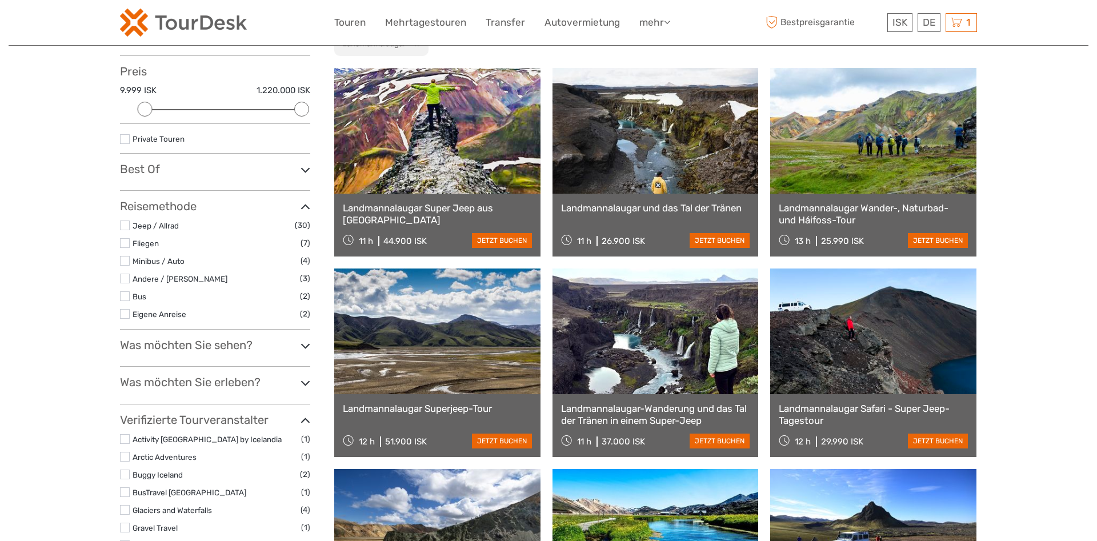
click at [129, 229] on label at bounding box center [125, 225] width 10 height 10
click at [0, 0] on input "checkbox" at bounding box center [0, 0] width 0 height 0
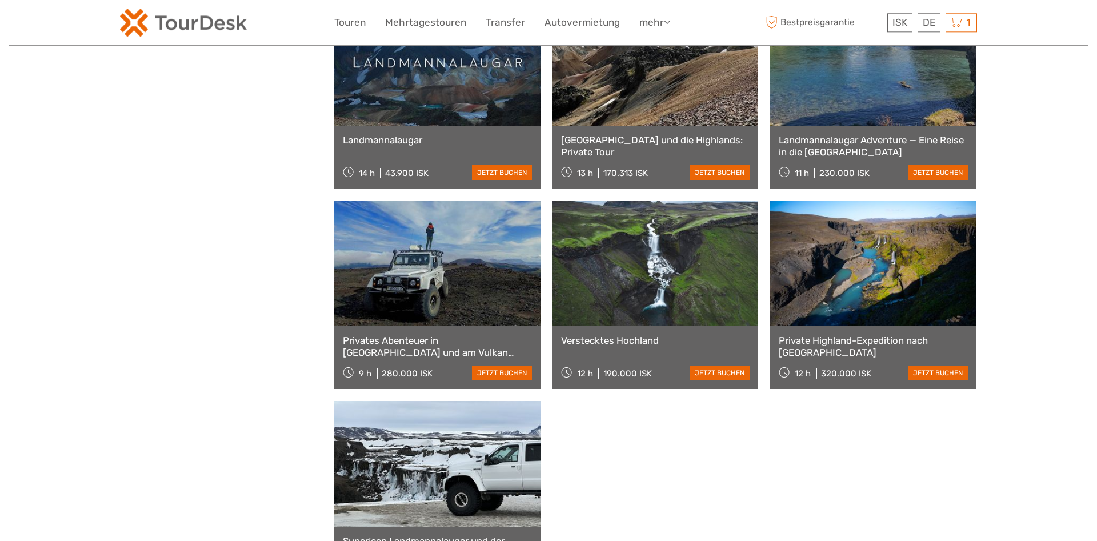
scroll to position [997, 0]
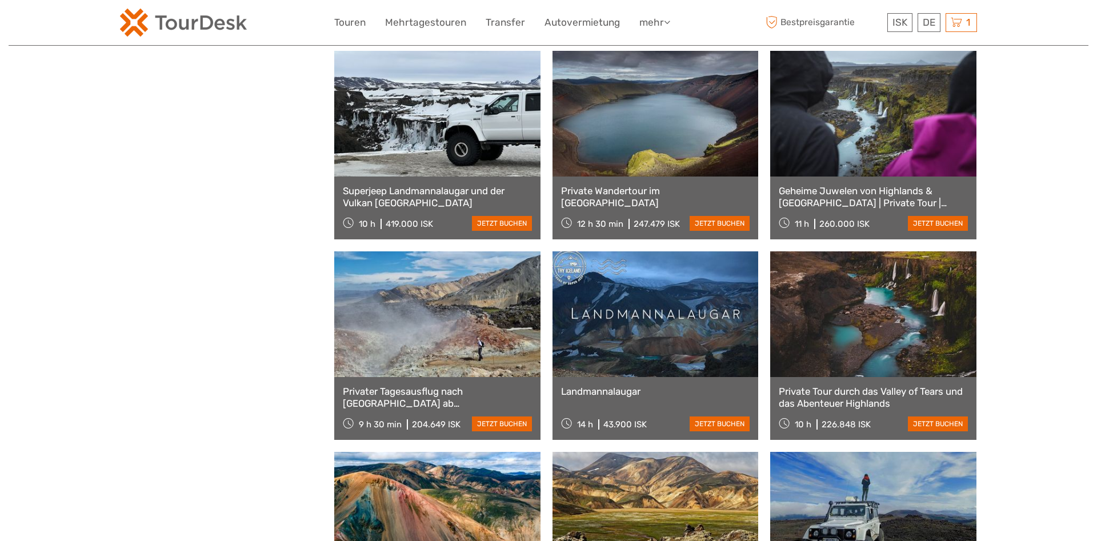
scroll to position [1346, 0]
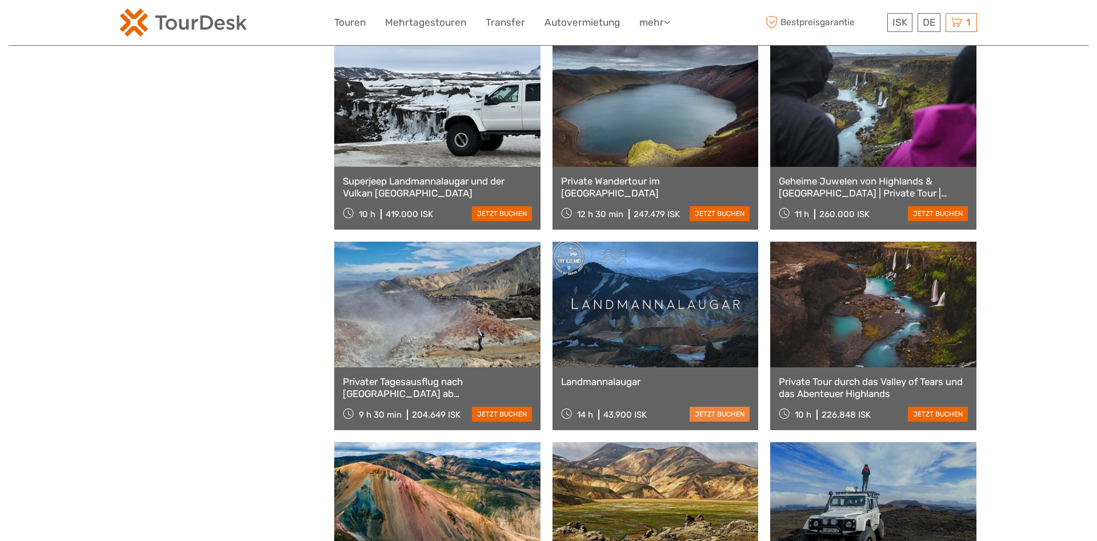
click at [689, 414] on link "jetzt buchen" at bounding box center [719, 414] width 60 height 15
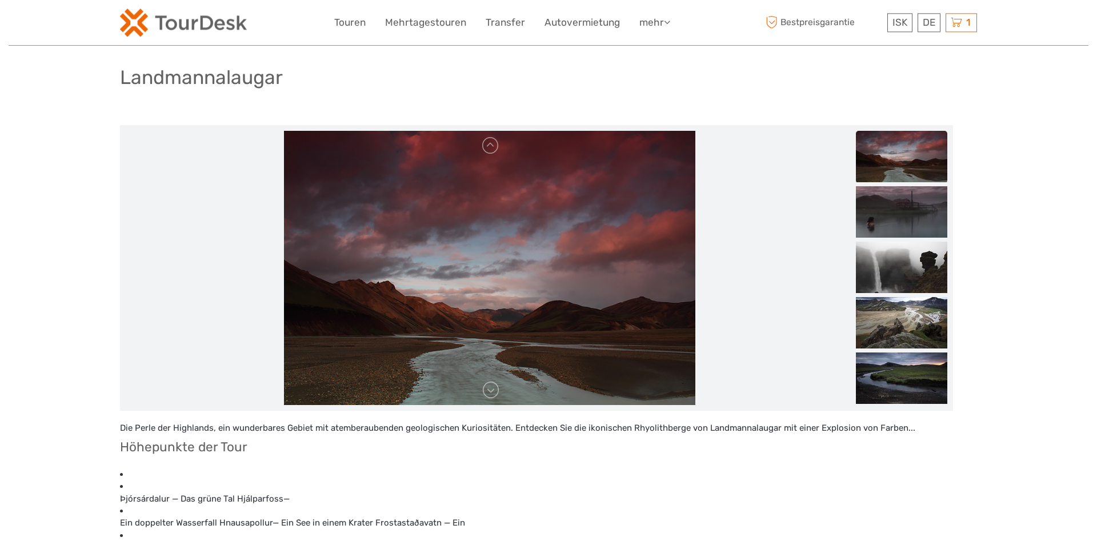
scroll to position [58, 0]
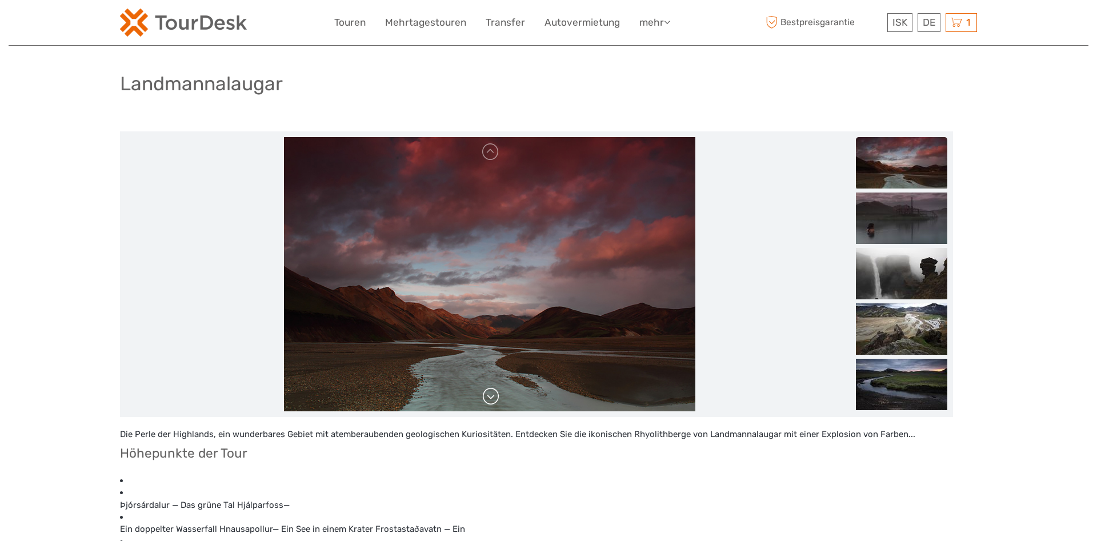
click at [495, 397] on link at bounding box center [491, 396] width 18 height 18
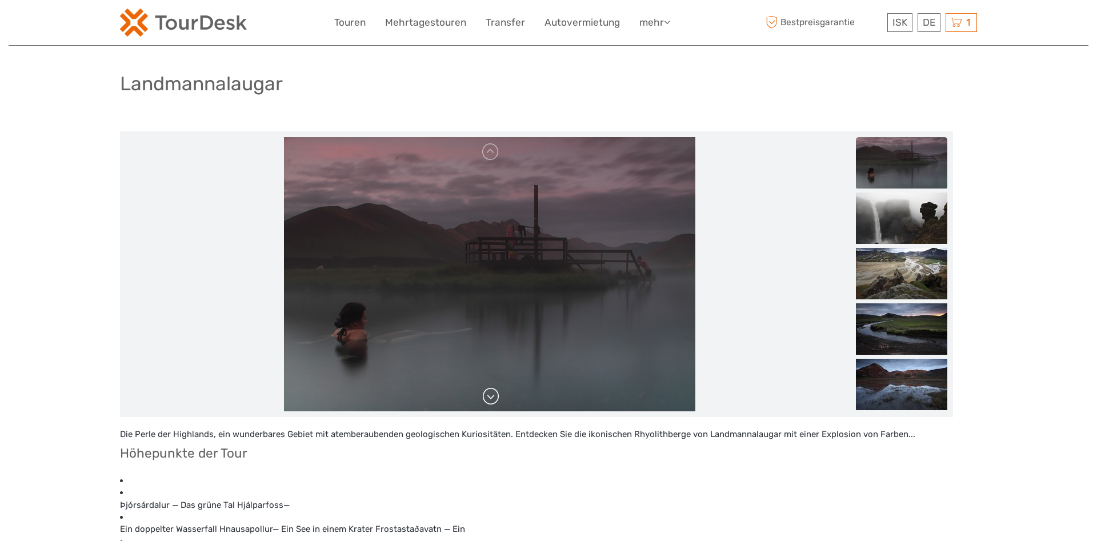
click at [495, 397] on link at bounding box center [491, 396] width 18 height 18
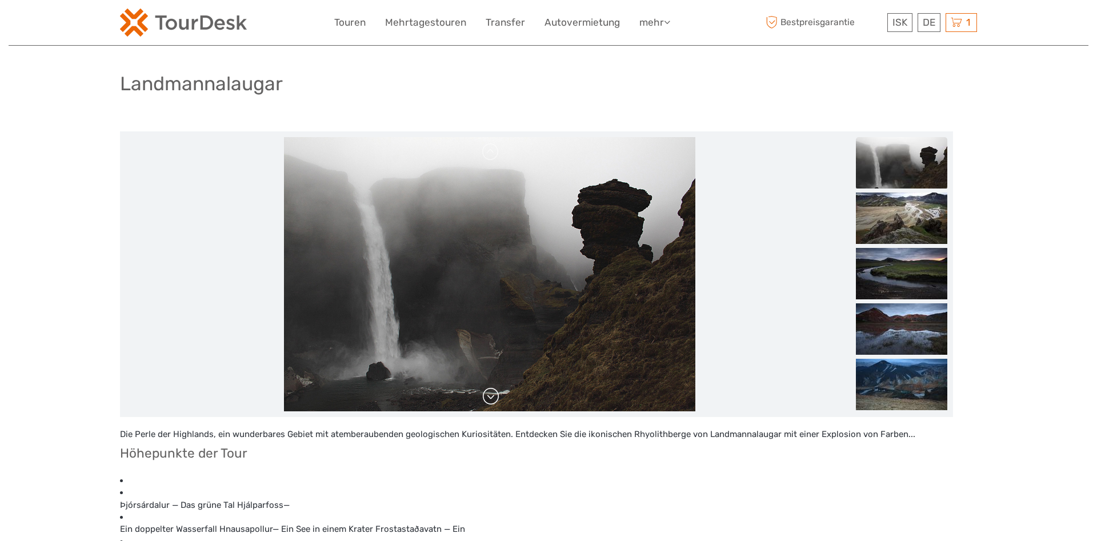
click at [495, 397] on link at bounding box center [491, 396] width 18 height 18
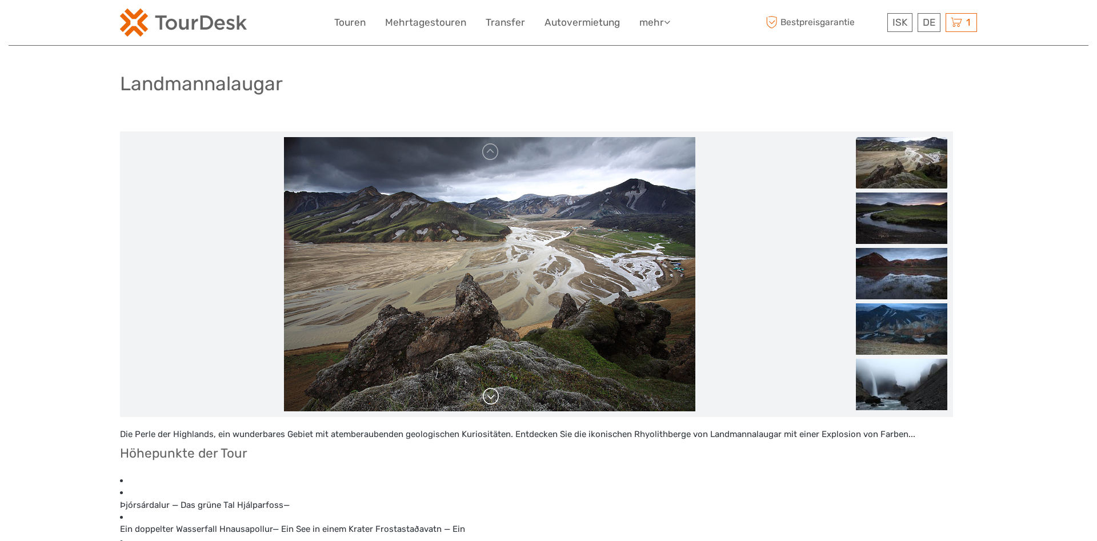
click at [495, 397] on link at bounding box center [491, 396] width 18 height 18
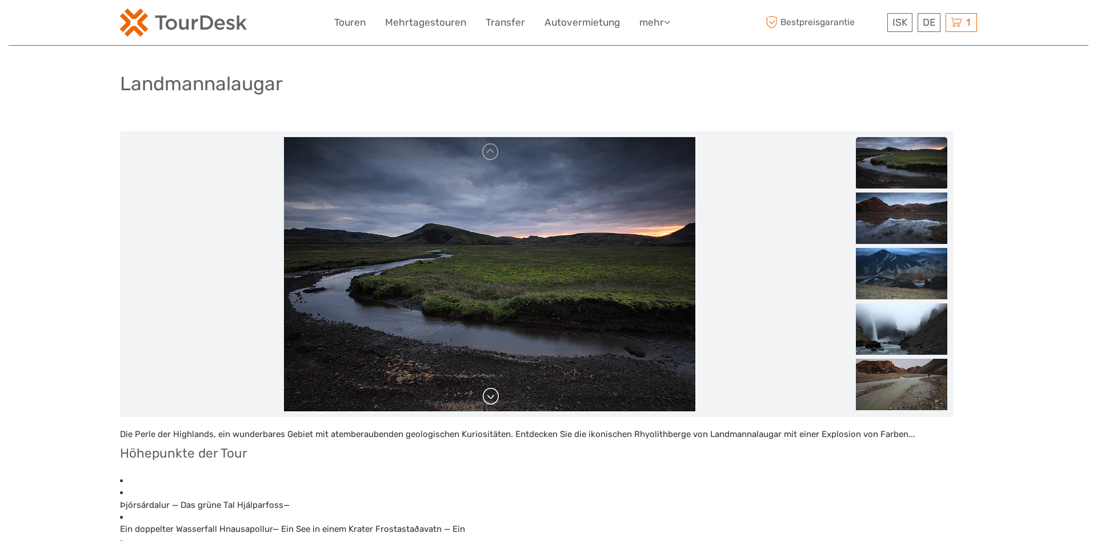
click at [495, 397] on link at bounding box center [491, 396] width 18 height 18
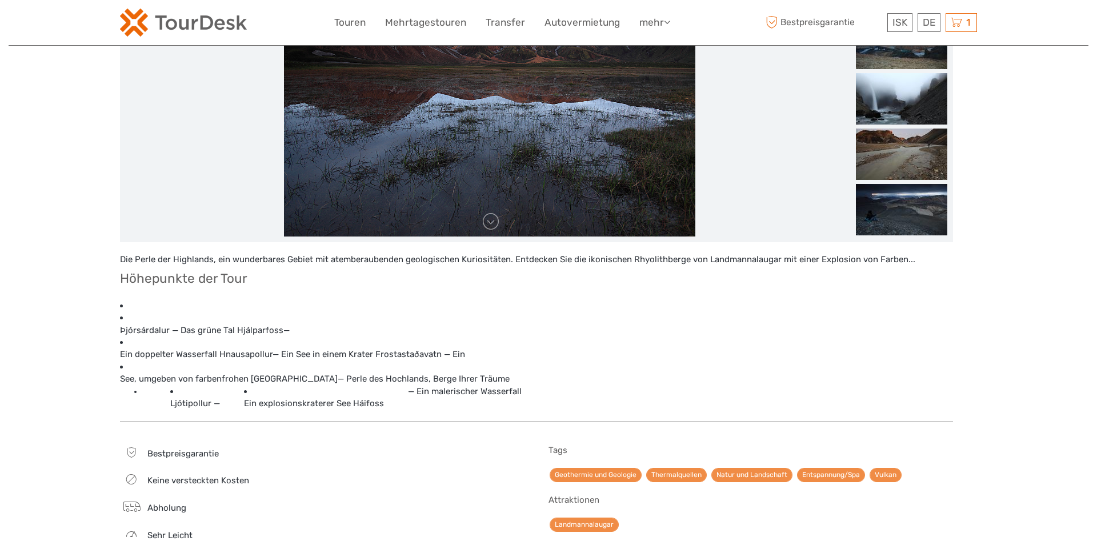
scroll to position [0, 0]
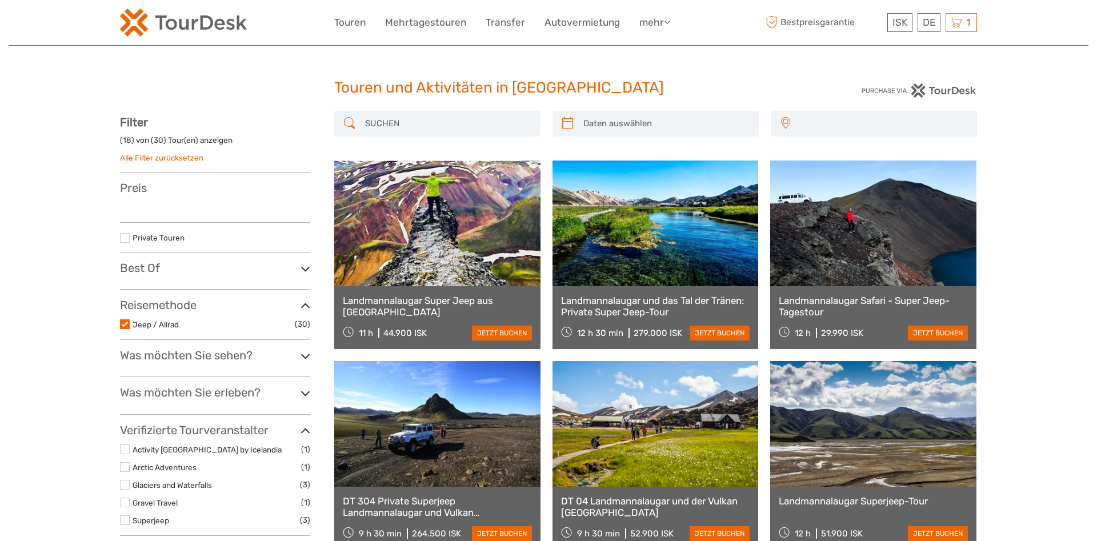
select select
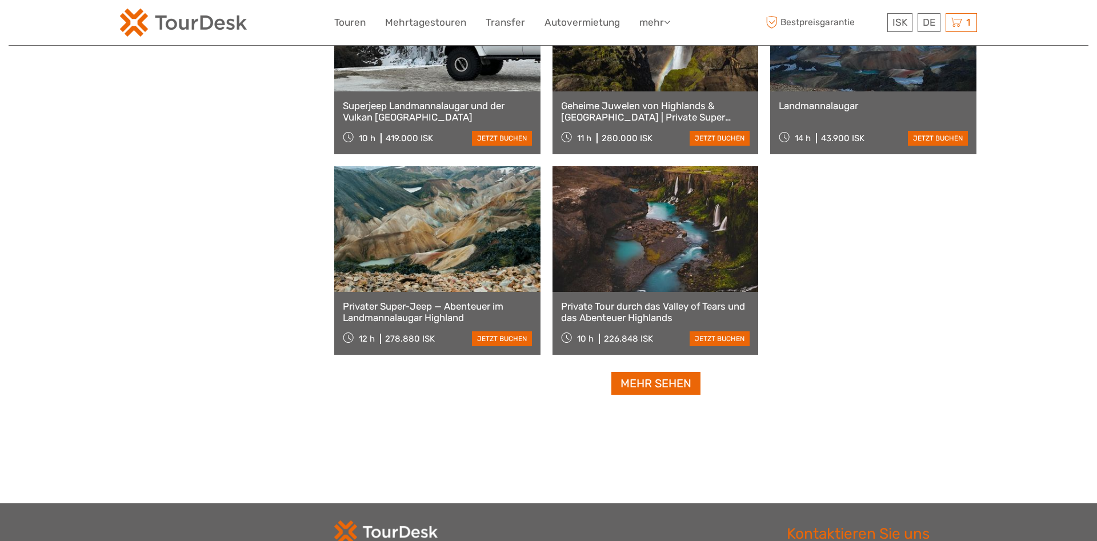
select select
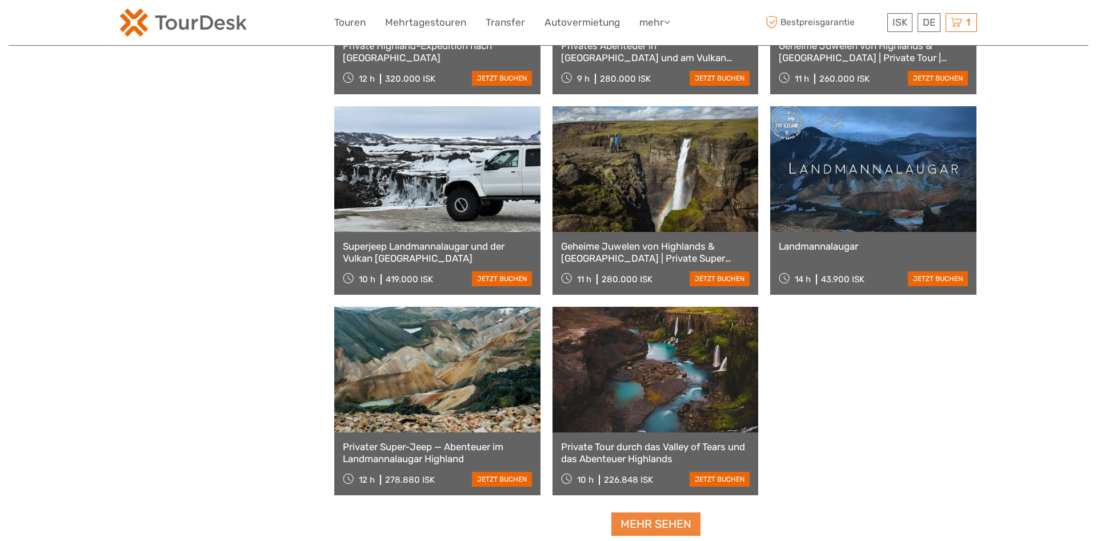
scroll to position [0, 0]
click at [660, 512] on link "Mehr sehen" at bounding box center [655, 523] width 89 height 23
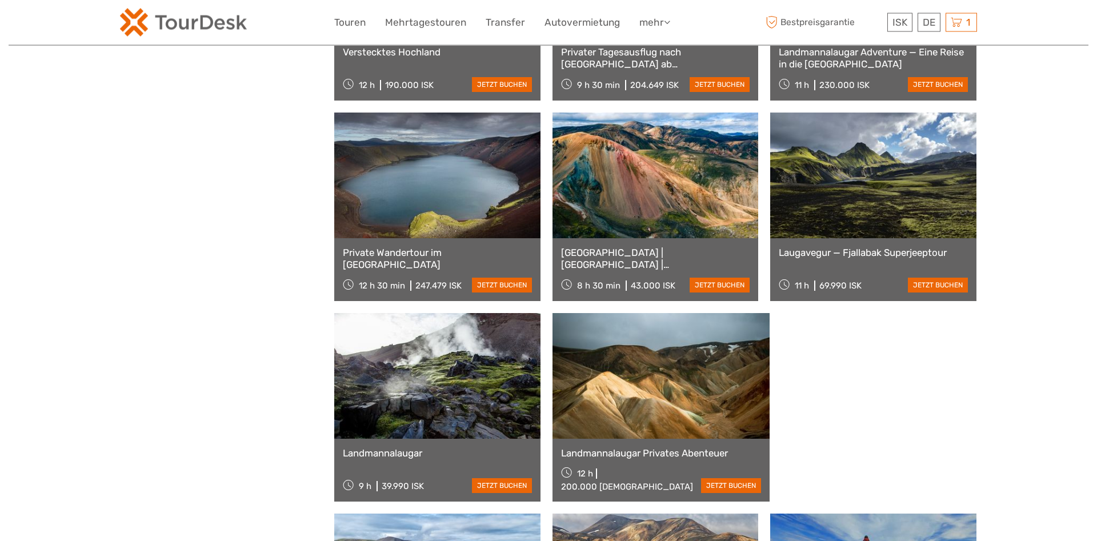
scroll to position [1663, 0]
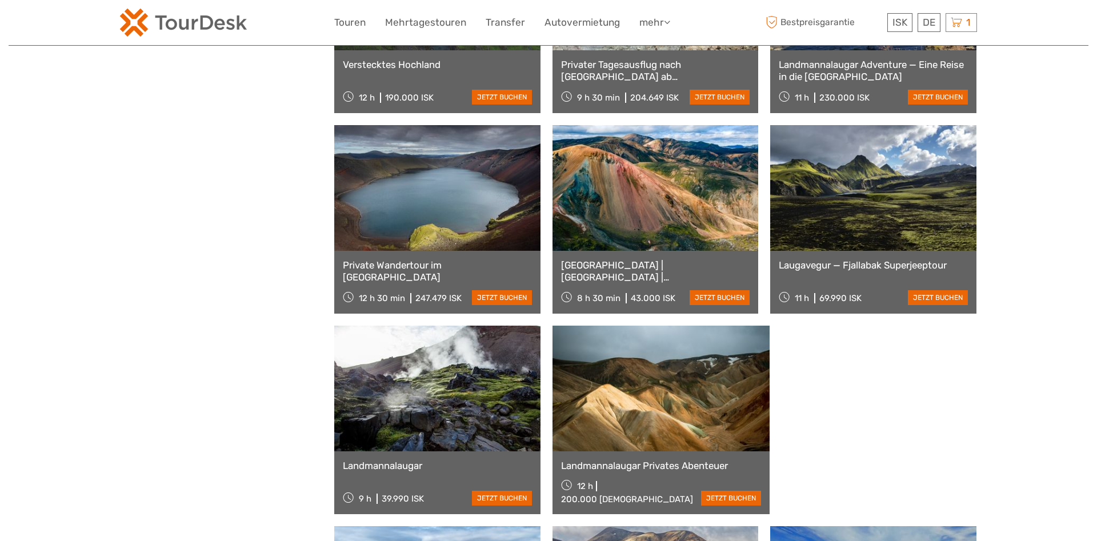
click at [540, 326] on link at bounding box center [437, 389] width 206 height 126
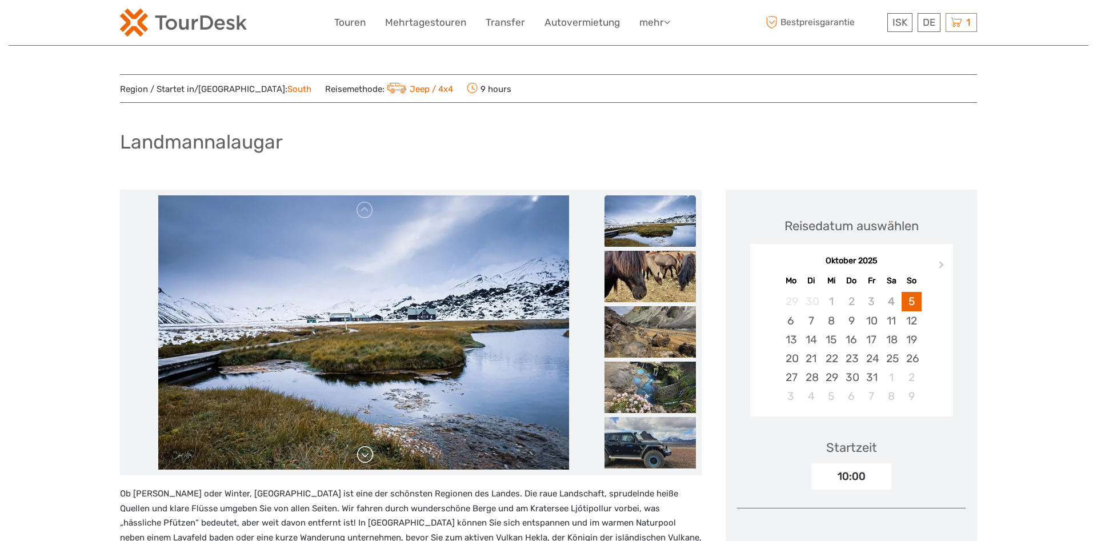
click at [362, 455] on link at bounding box center [365, 455] width 18 height 18
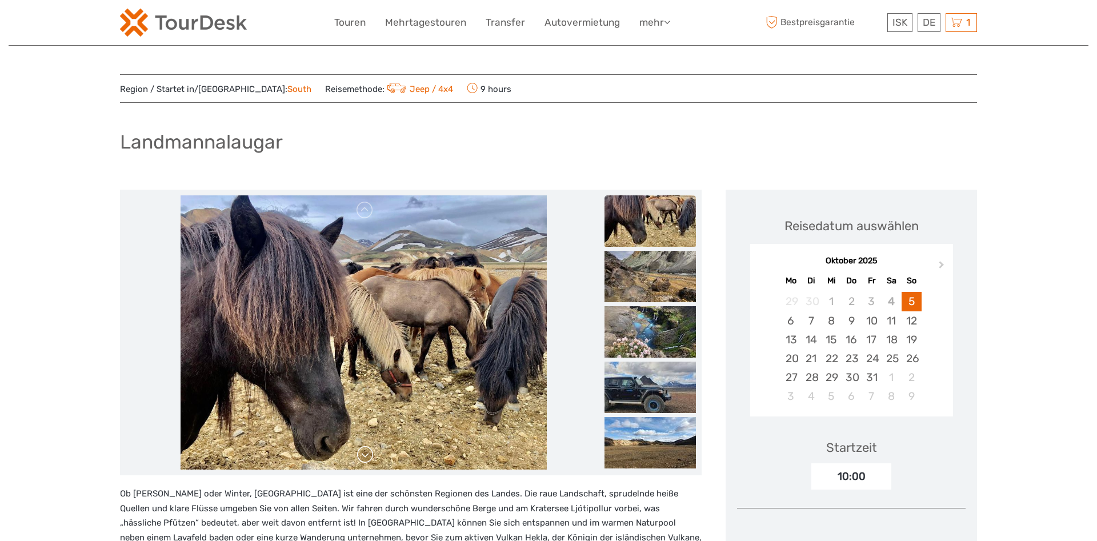
click at [362, 455] on link at bounding box center [365, 455] width 18 height 18
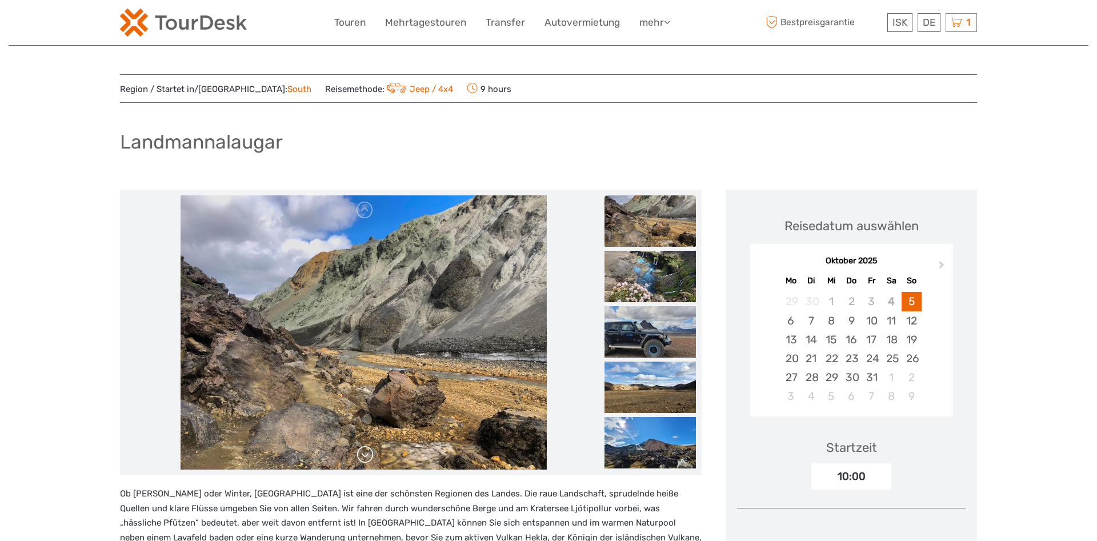
click at [362, 454] on link at bounding box center [365, 455] width 18 height 18
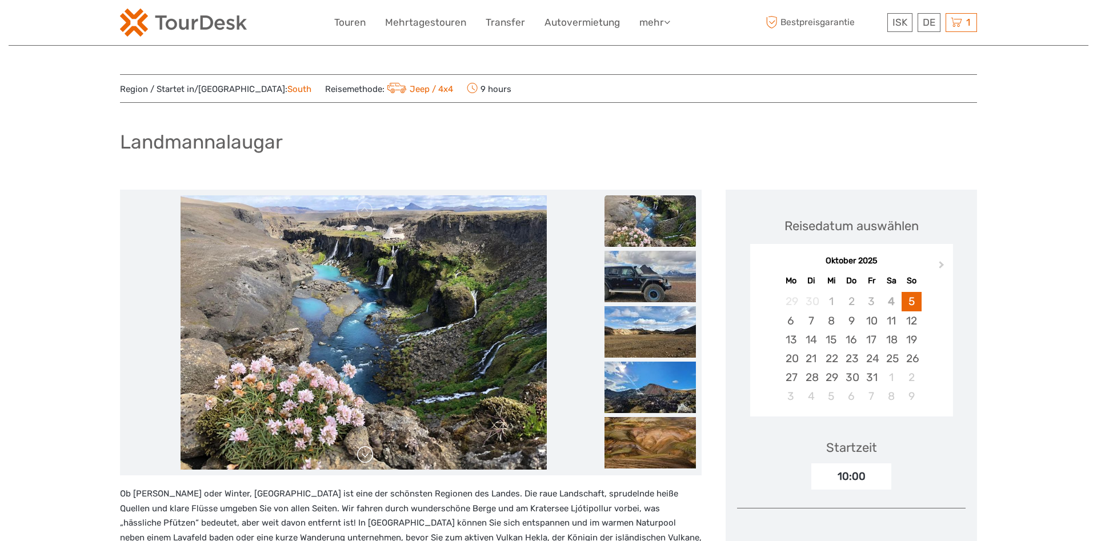
click at [362, 454] on link at bounding box center [365, 455] width 18 height 18
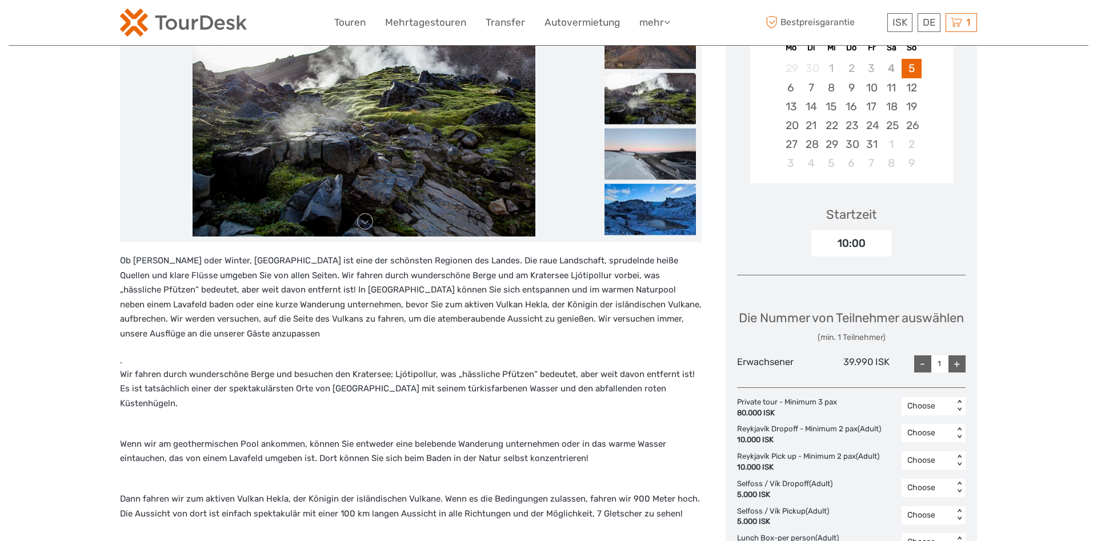
scroll to position [350, 0]
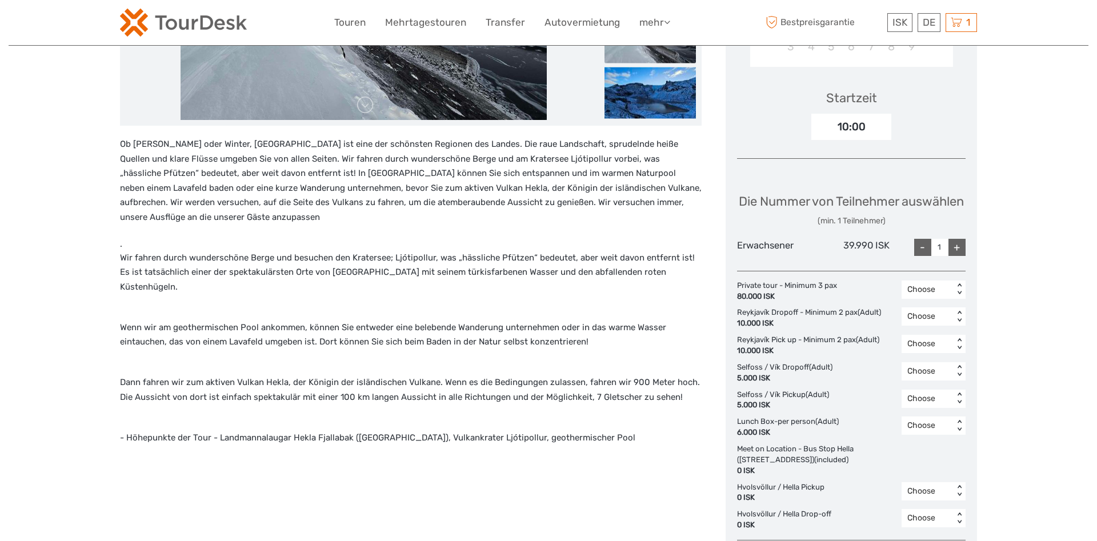
drag, startPoint x: 136, startPoint y: 257, endPoint x: 683, endPoint y: 390, distance: 563.0
click at [683, 390] on div "Region / Startet in/[GEOGRAPHIC_DATA]: South Reisemethode: Jeep / 4x4 9 hours […" at bounding box center [549, 454] width 1080 height 1608
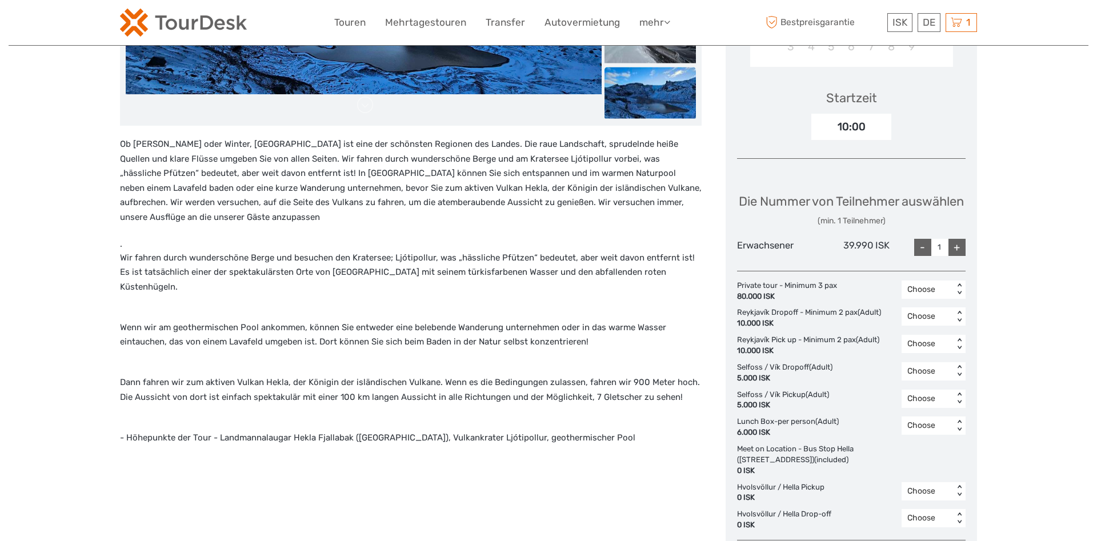
copy div "Wir fahren durch wunderschöne Berge und besuchen den Kratersee; Ljótipollur, wa…"
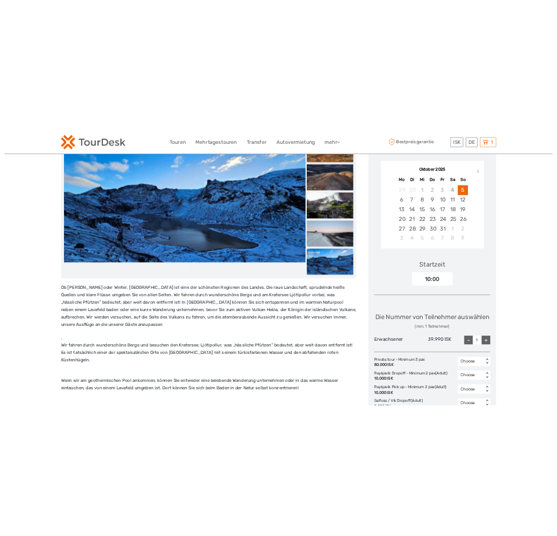
scroll to position [291, 0]
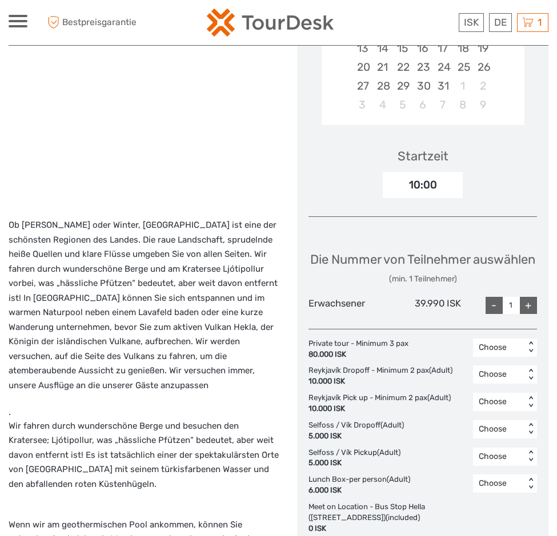
click at [372, 284] on div "Die Nummer von Teilnehmer auswählen (min. 1 Teilnehmer)" at bounding box center [422, 268] width 225 height 34
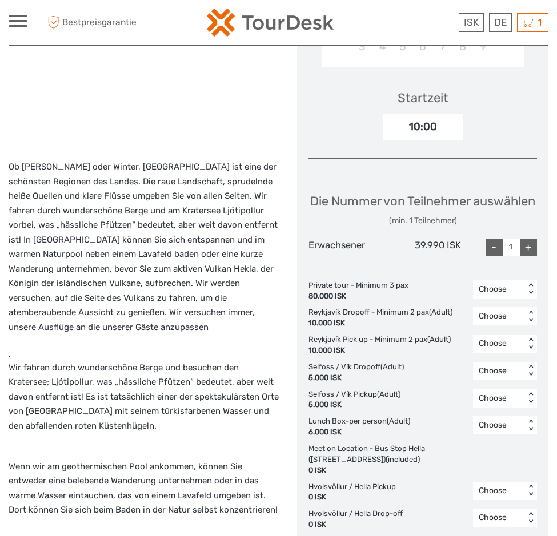
scroll to position [0, 0]
